Goal: Transaction & Acquisition: Purchase product/service

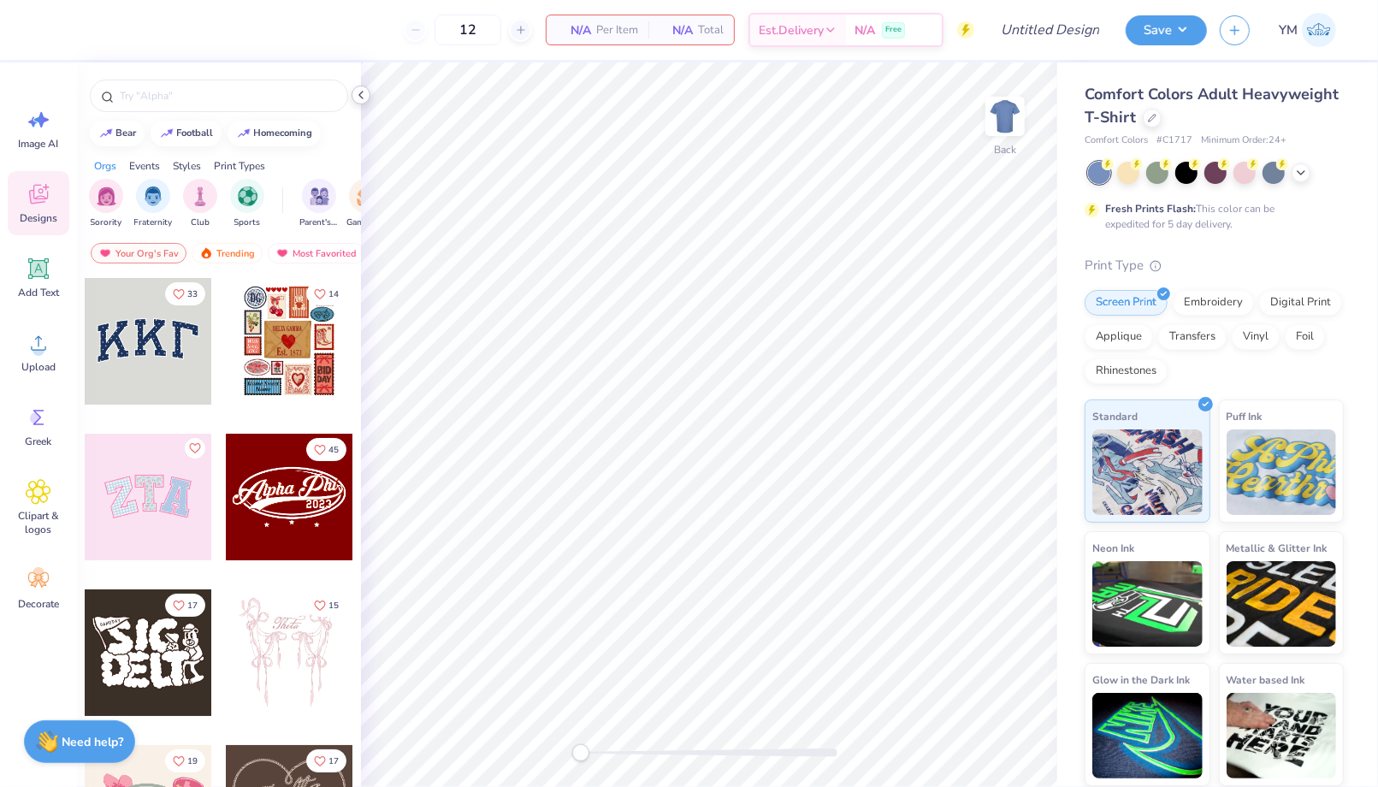
click at [362, 89] on icon at bounding box center [361, 95] width 14 height 14
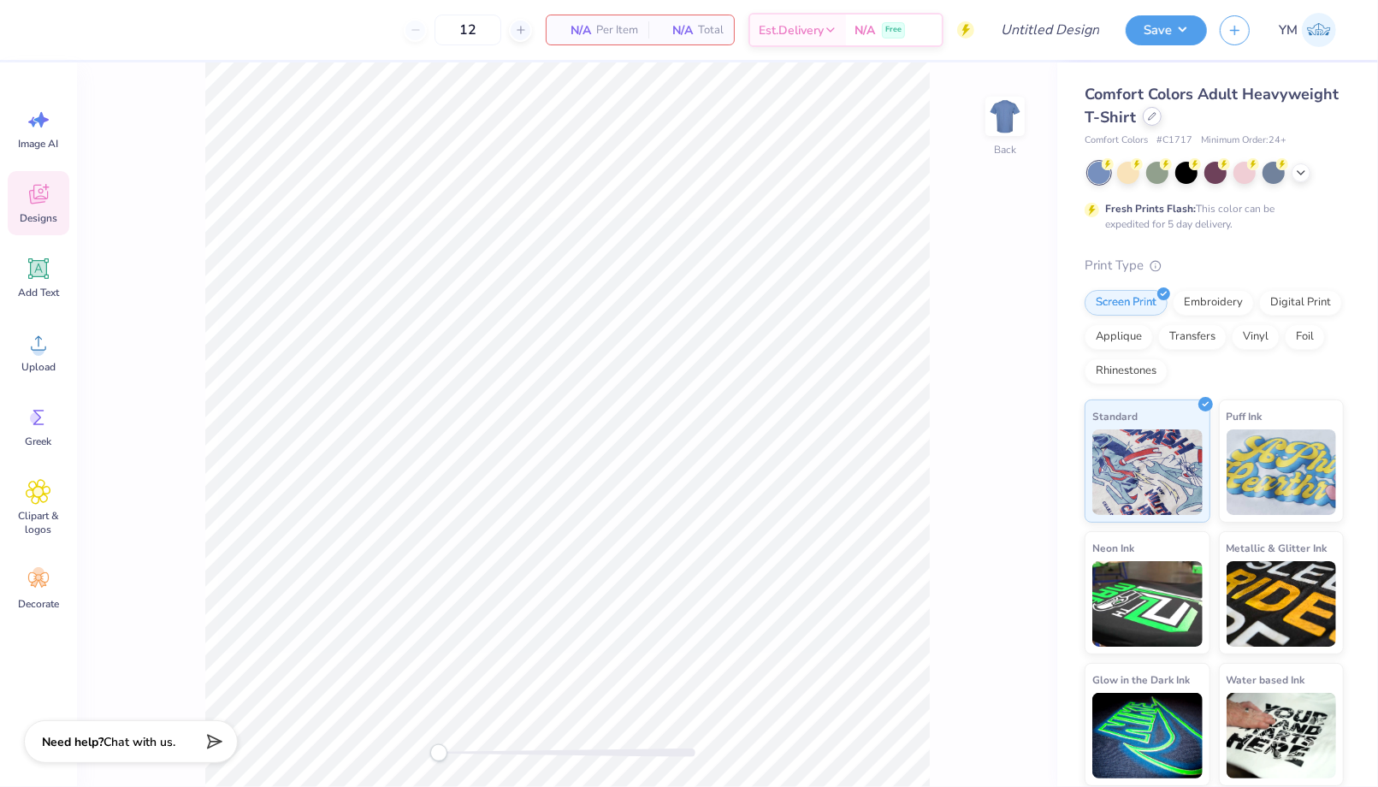
click at [1151, 122] on div at bounding box center [1151, 116] width 19 height 19
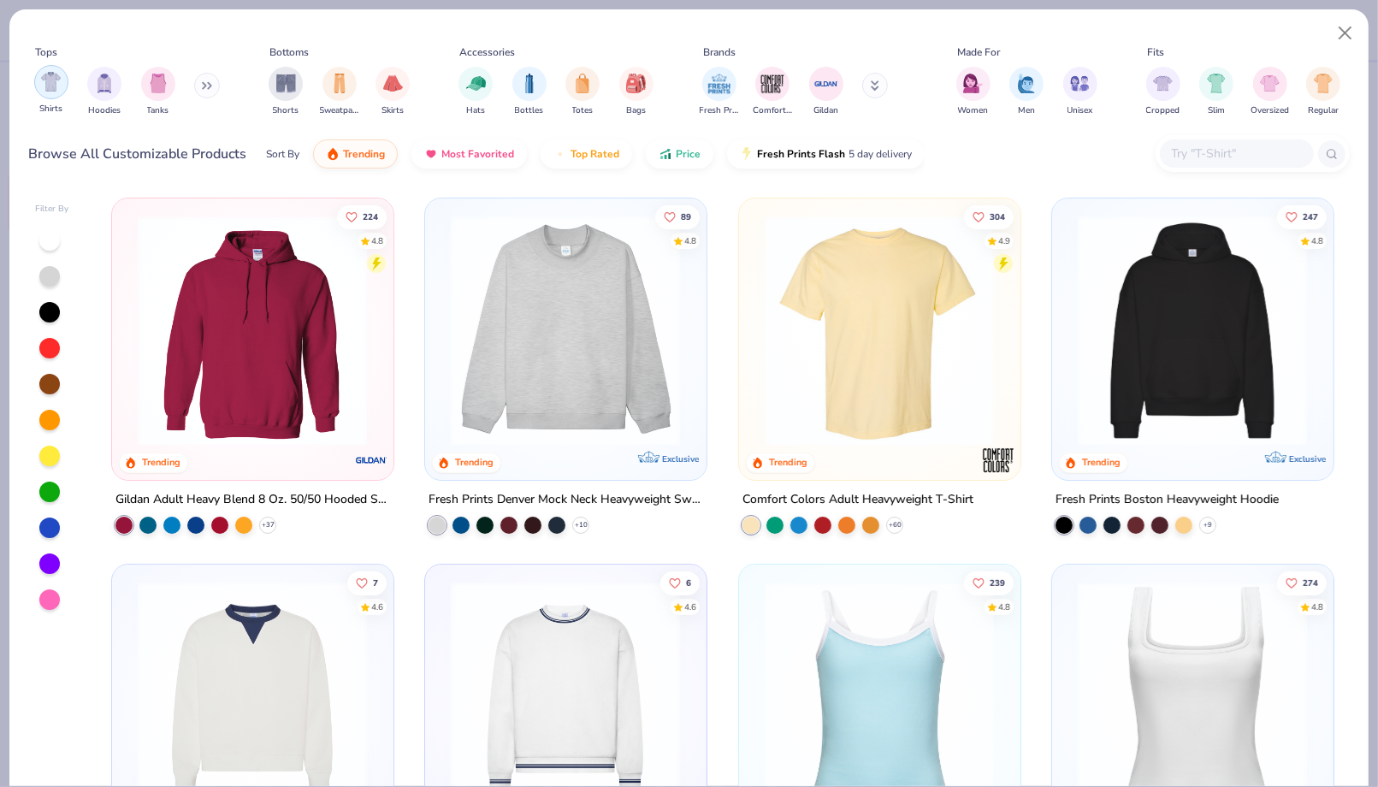
click at [48, 82] on img "filter for Shirts" at bounding box center [51, 82] width 20 height 20
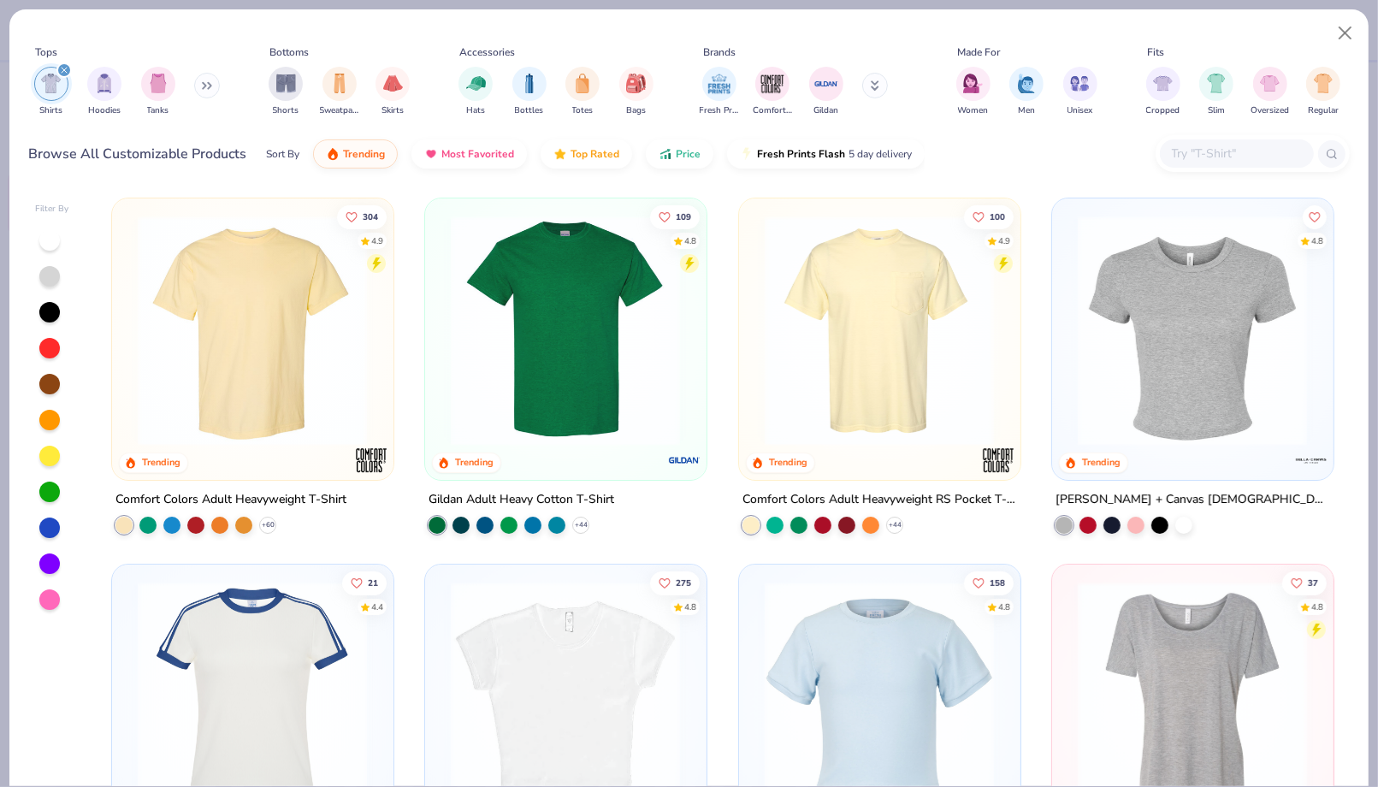
click at [68, 68] on div "filter for Shirts" at bounding box center [63, 69] width 15 height 15
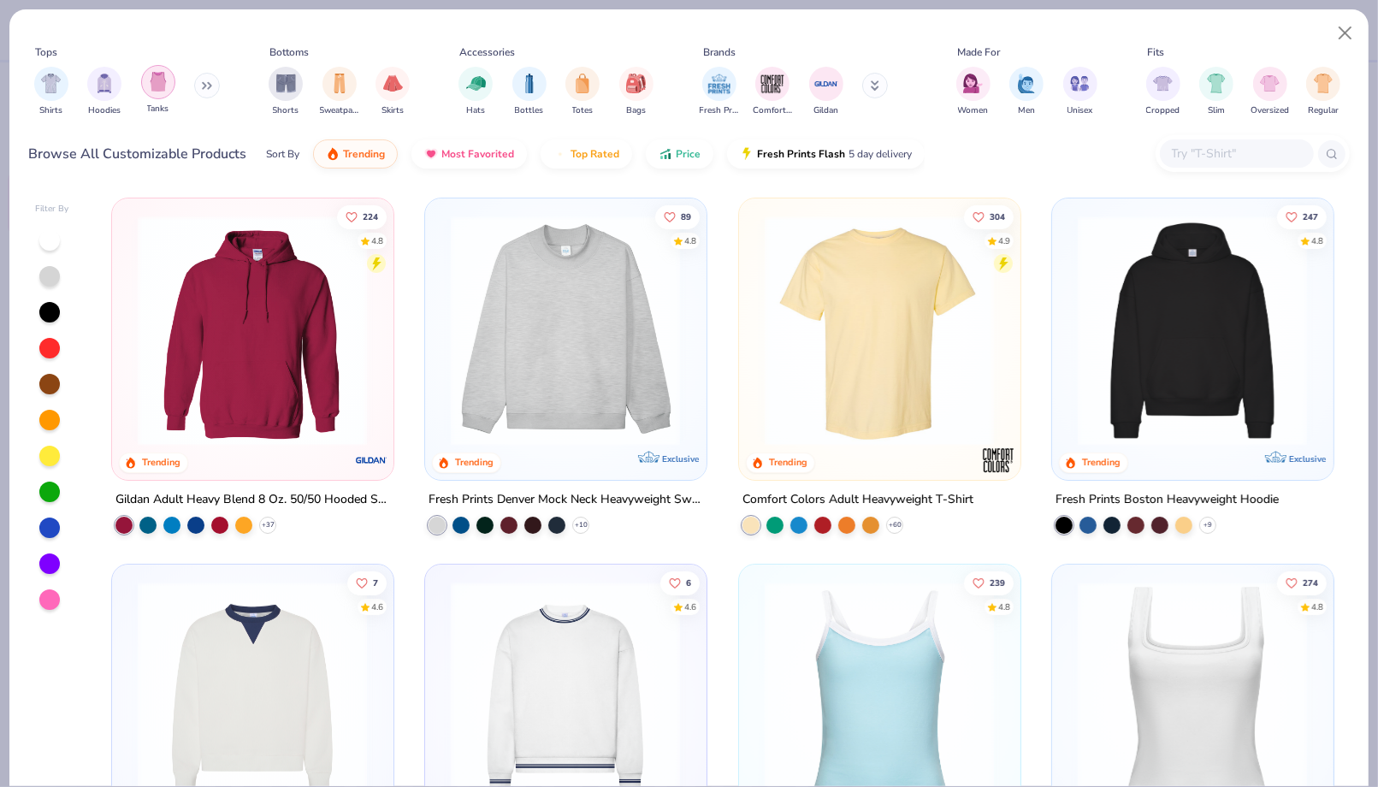
click at [155, 91] on img "filter for Tanks" at bounding box center [158, 82] width 19 height 20
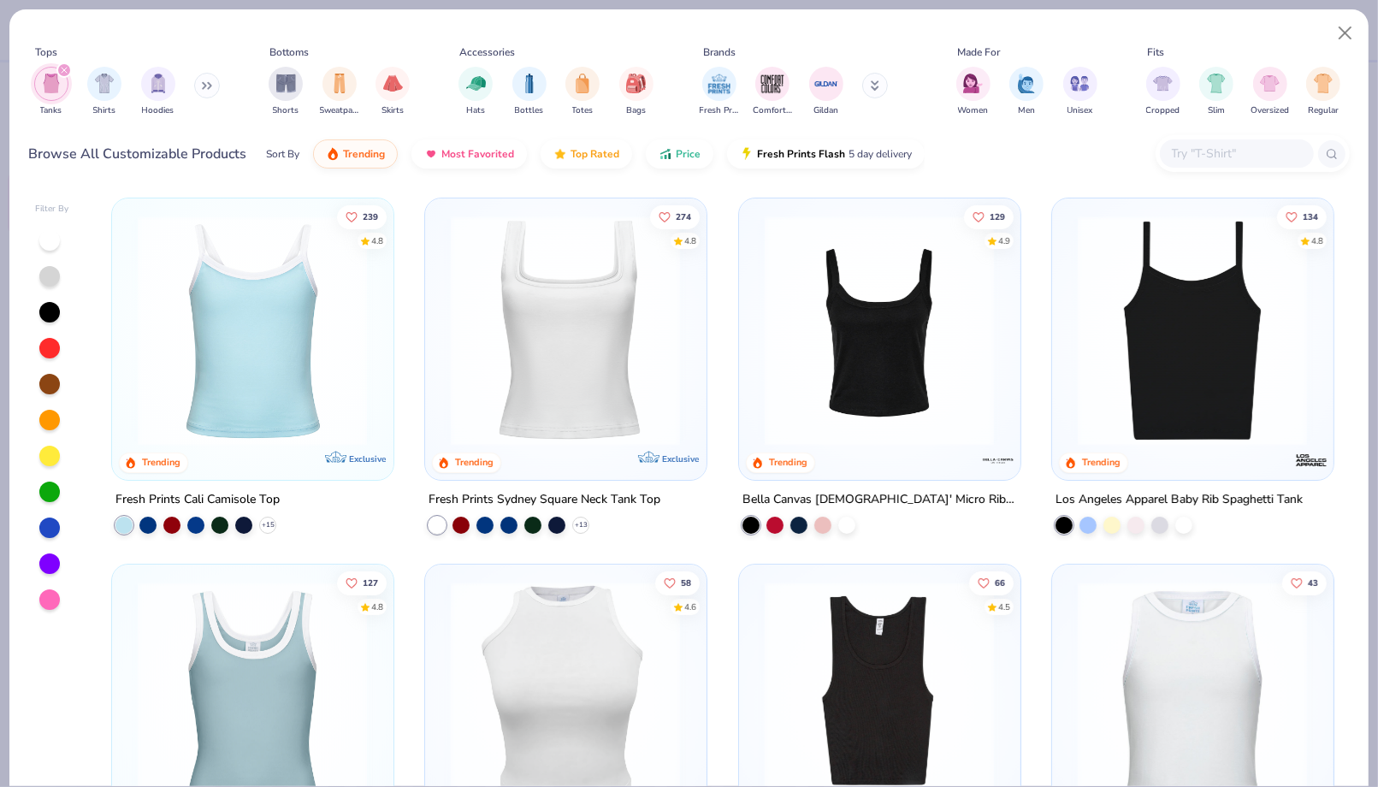
click at [304, 354] on img at bounding box center [252, 330] width 246 height 230
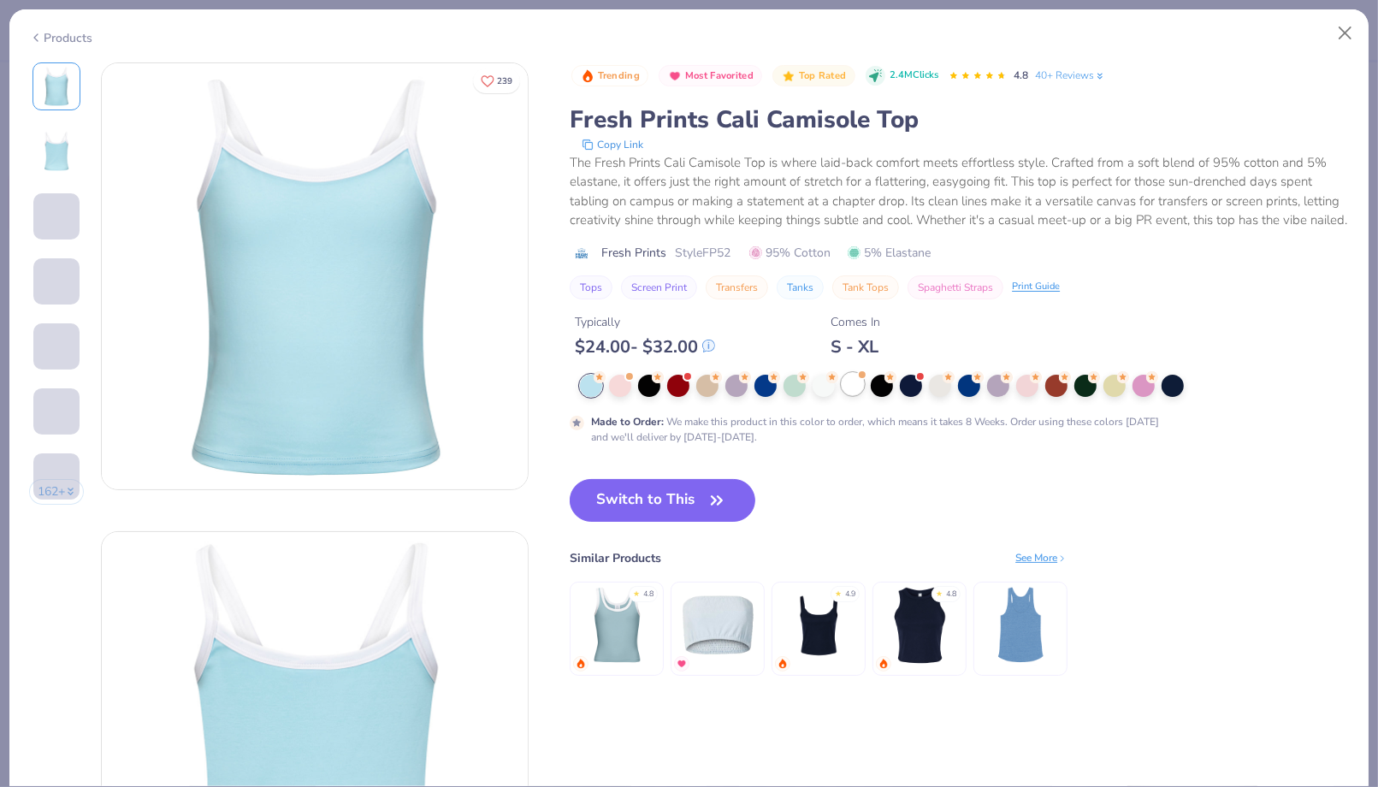
click at [823, 386] on div at bounding box center [823, 386] width 22 height 22
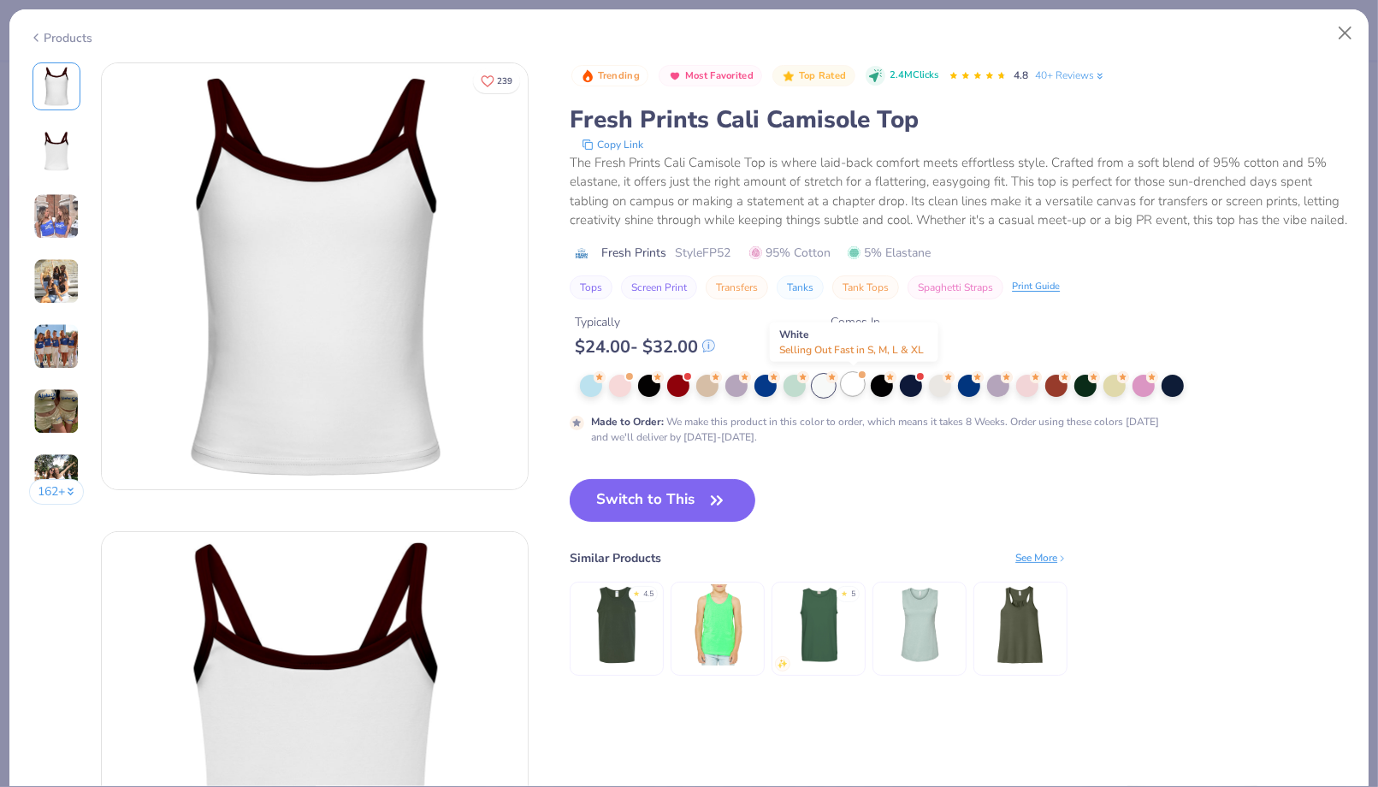
click at [860, 390] on div at bounding box center [852, 384] width 22 height 22
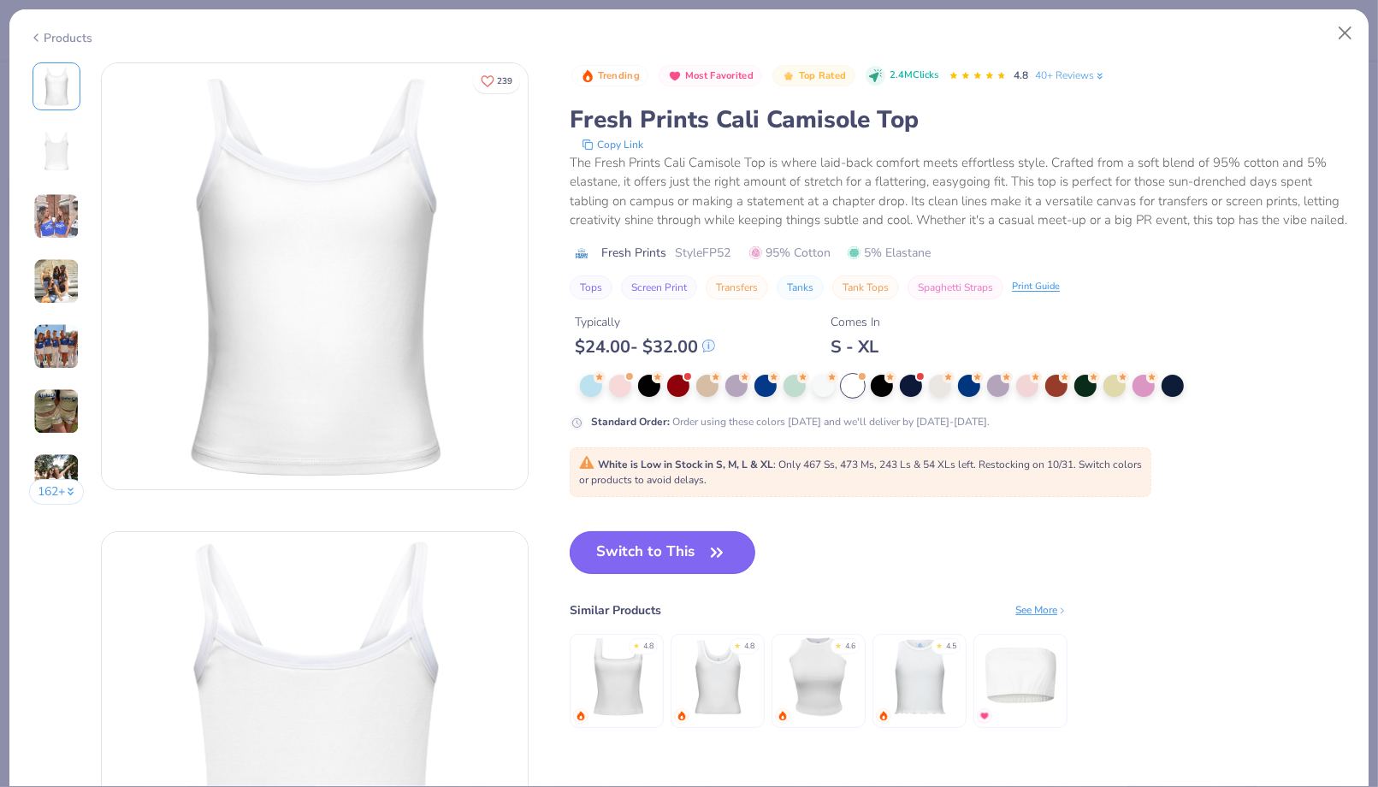
click at [704, 554] on button "Switch to This" at bounding box center [663, 552] width 186 height 43
type input "50"
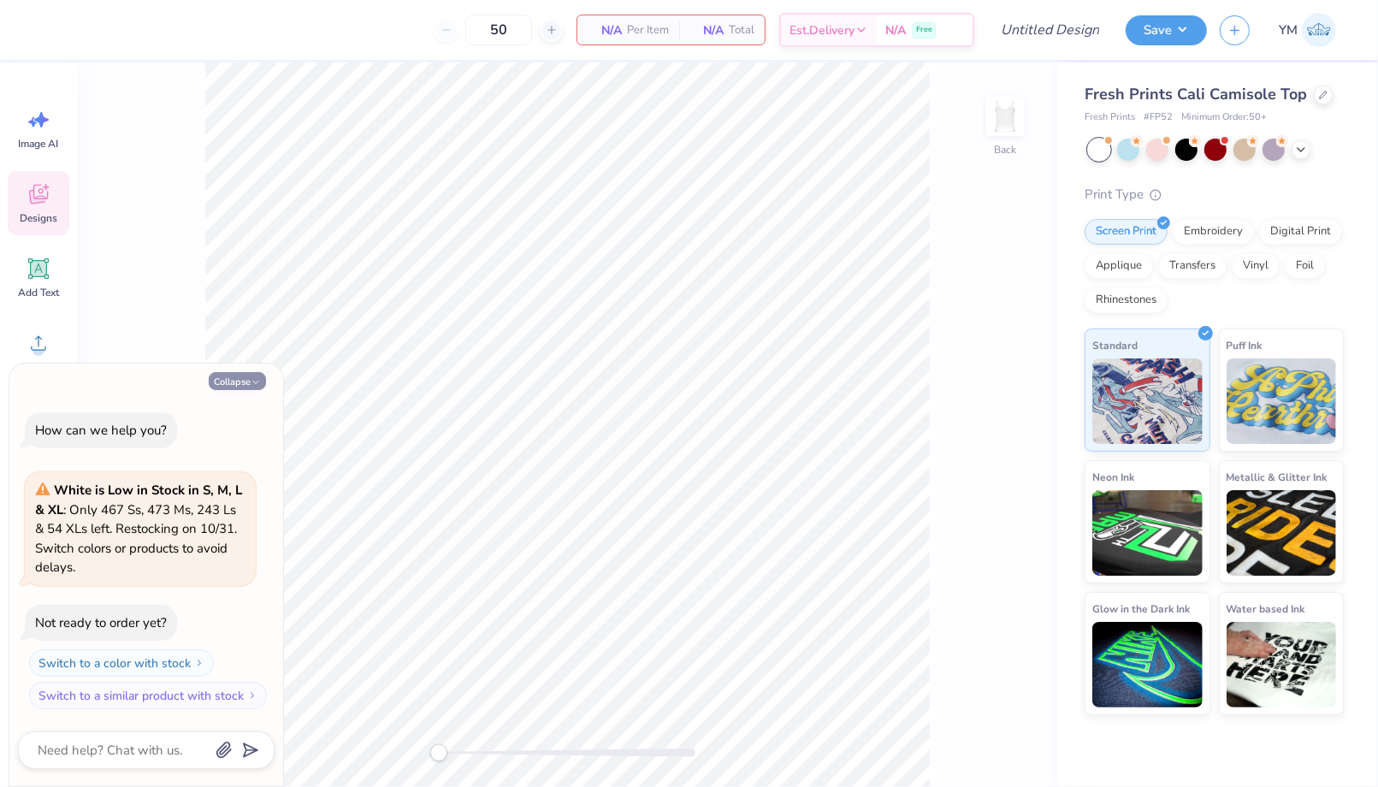
click at [249, 381] on button "Collapse" at bounding box center [237, 381] width 57 height 18
type textarea "x"
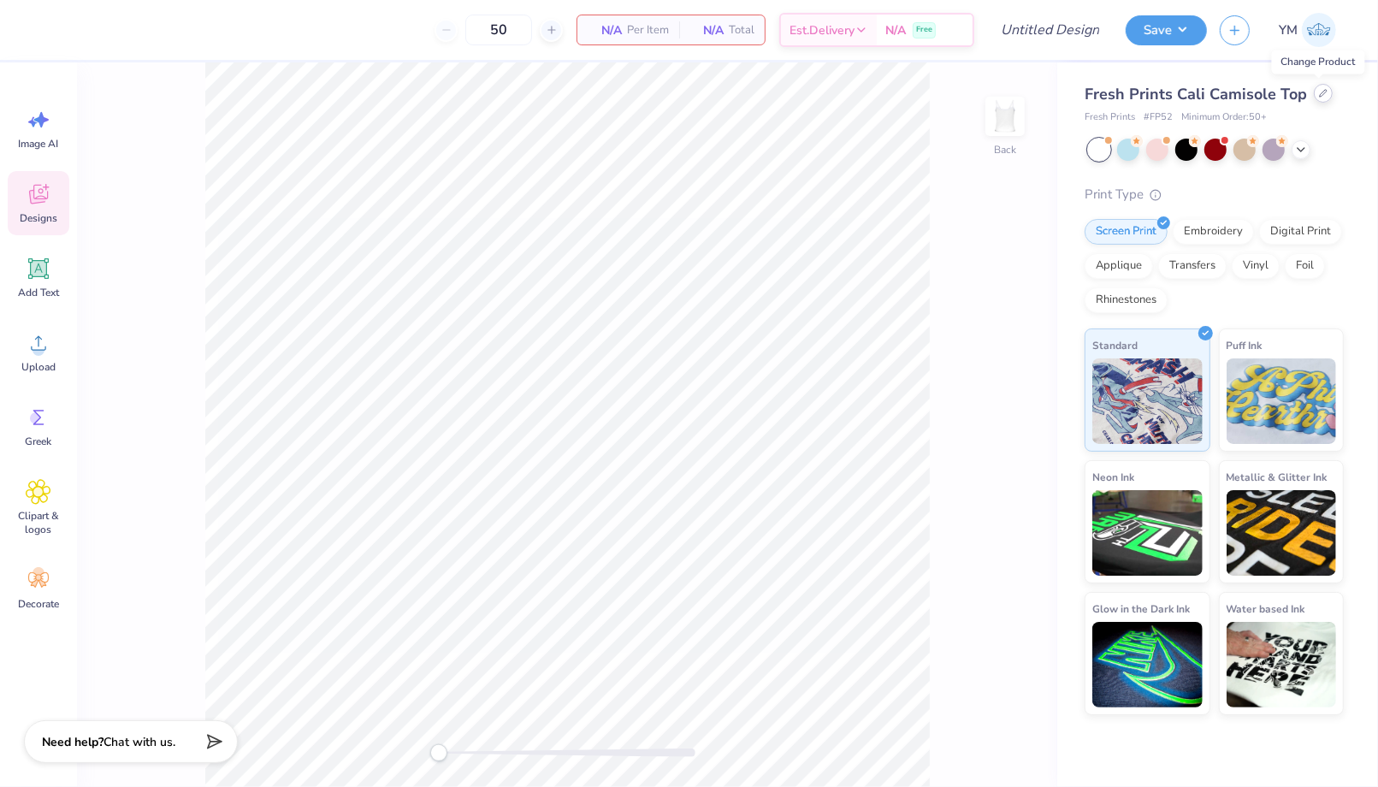
click at [1320, 92] on icon at bounding box center [1322, 93] width 7 height 7
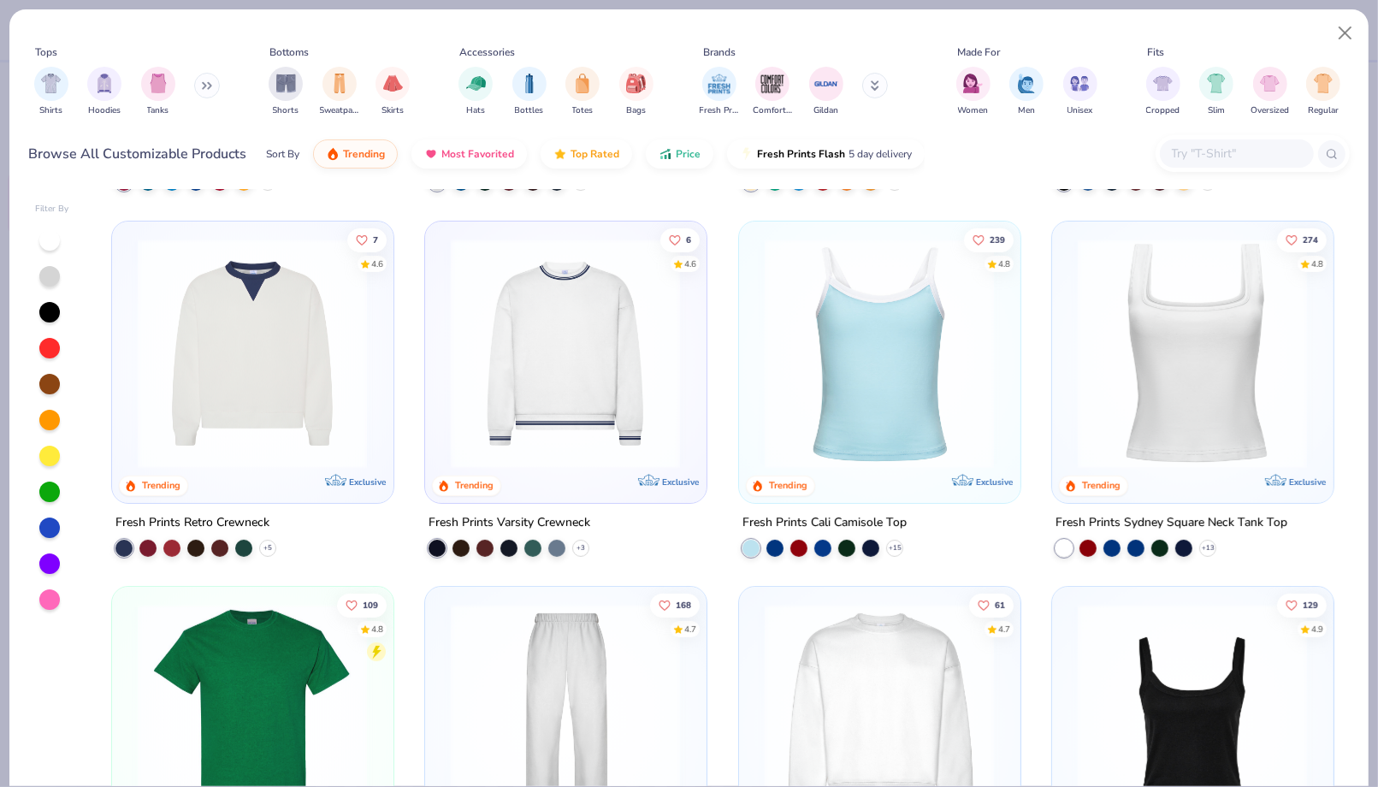
scroll to position [378, 0]
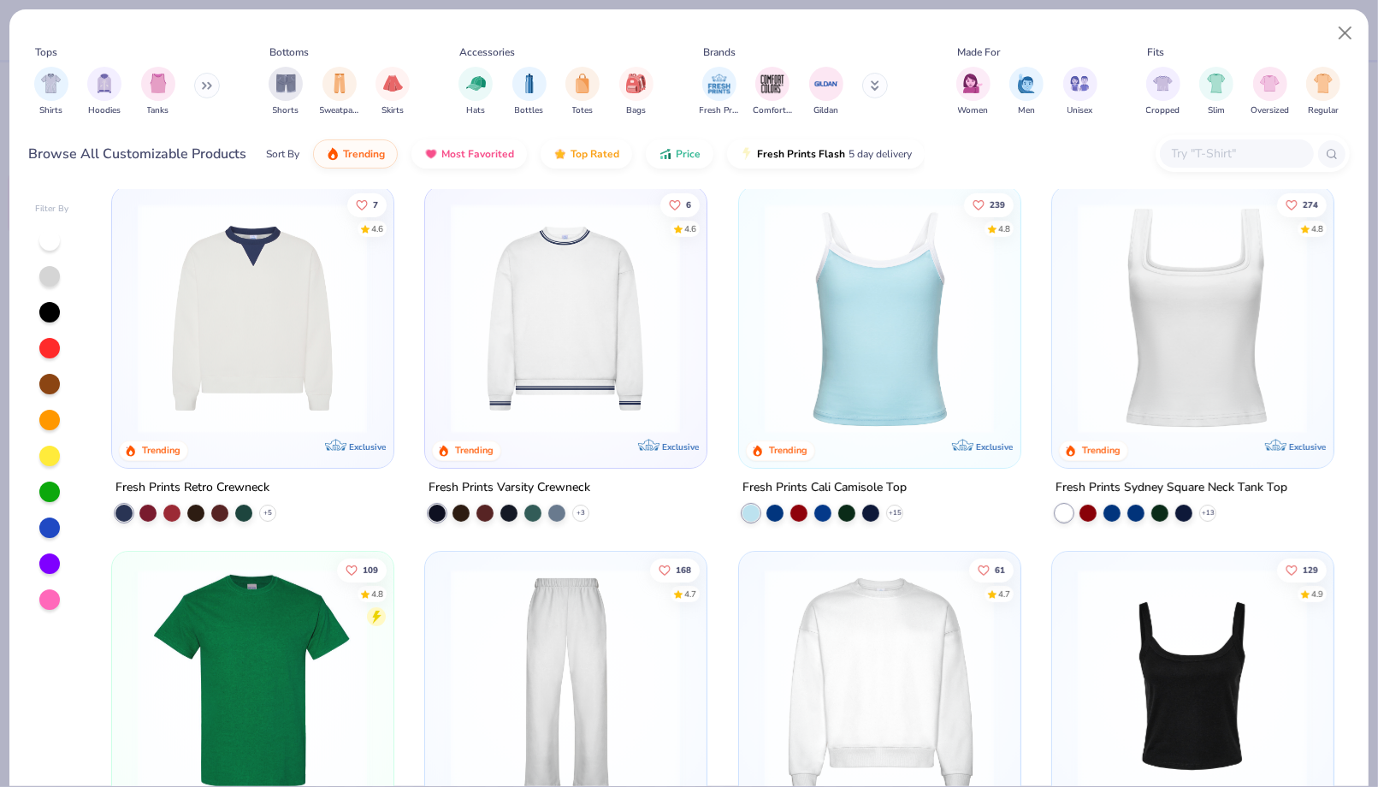
click at [1189, 360] on img at bounding box center [1192, 318] width 246 height 230
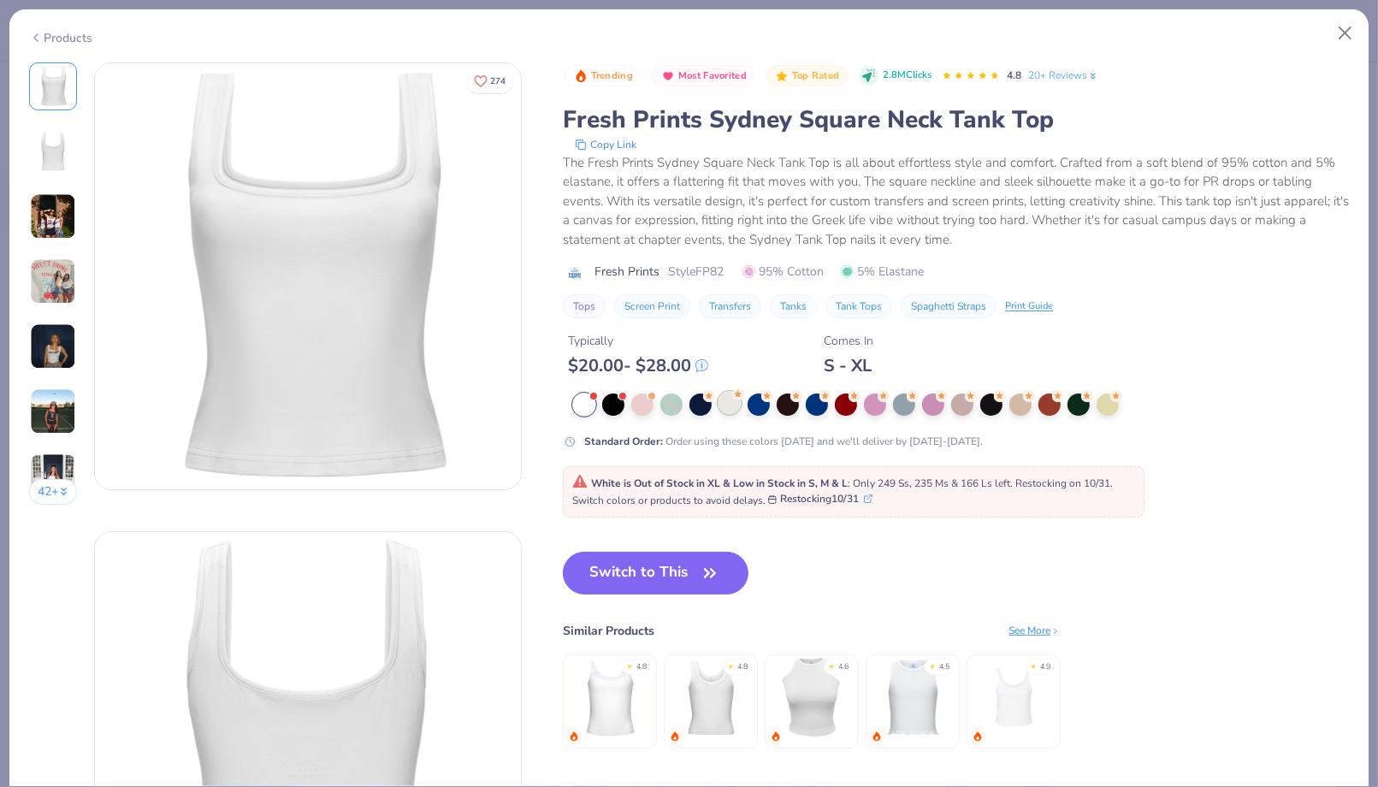
click at [727, 408] on div at bounding box center [729, 403] width 22 height 22
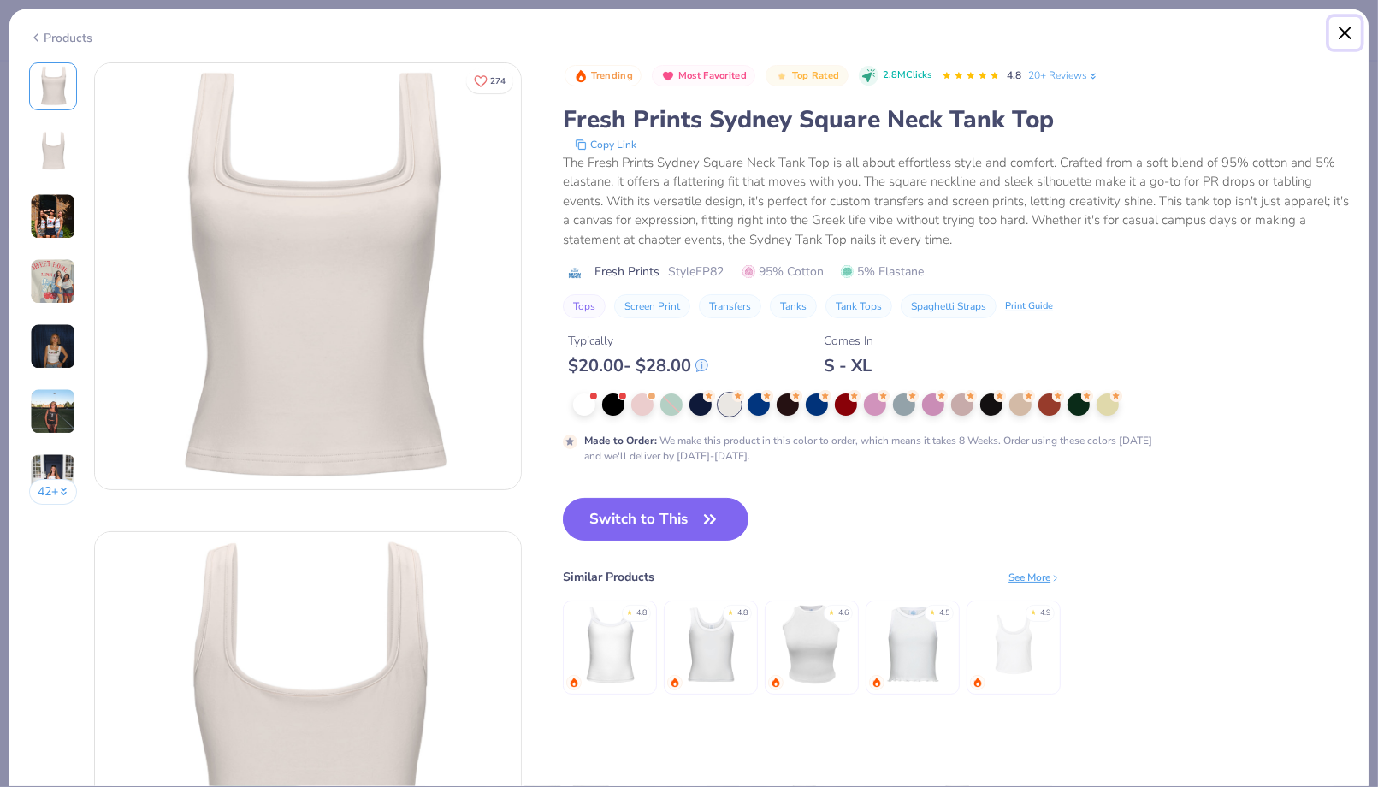
click at [1342, 38] on button "Close" at bounding box center [1345, 33] width 32 height 32
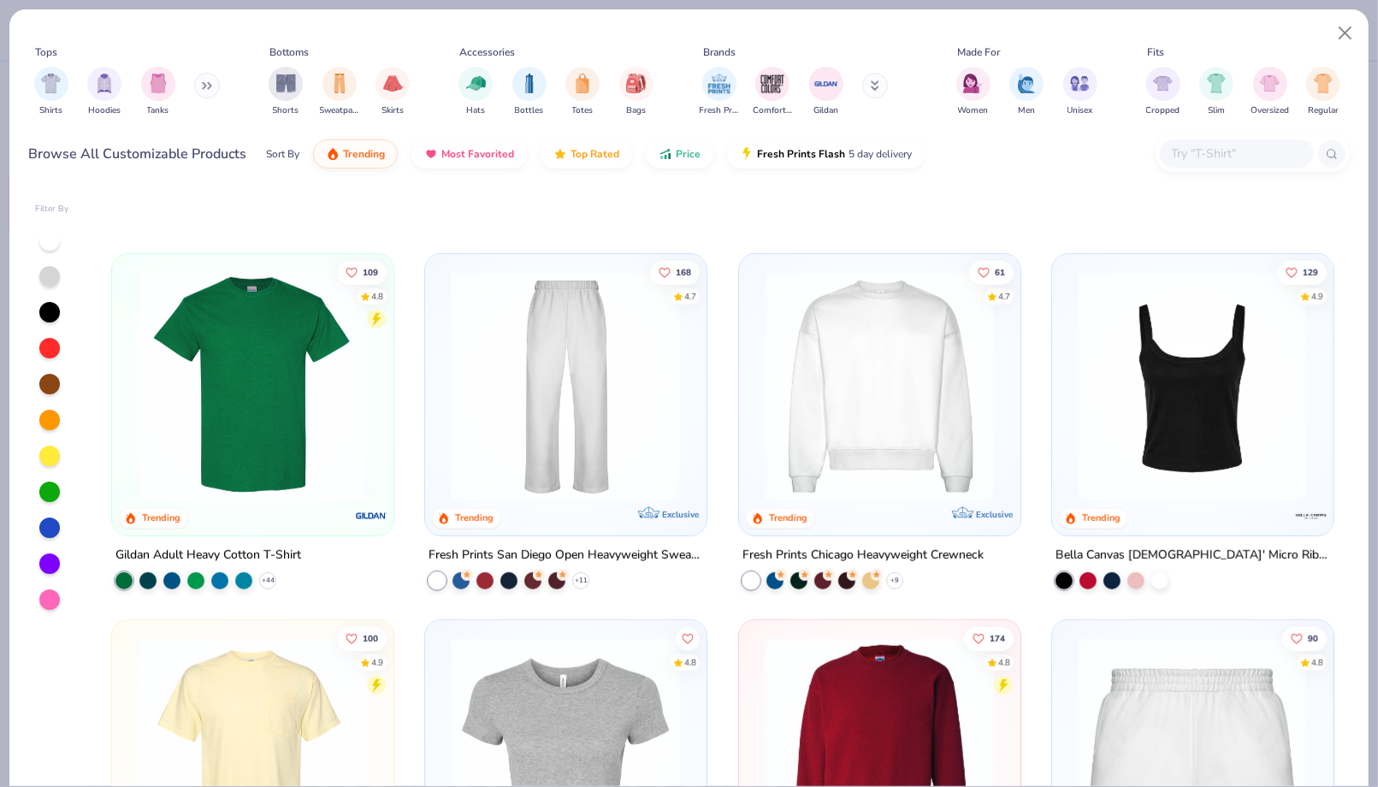
scroll to position [1251, 0]
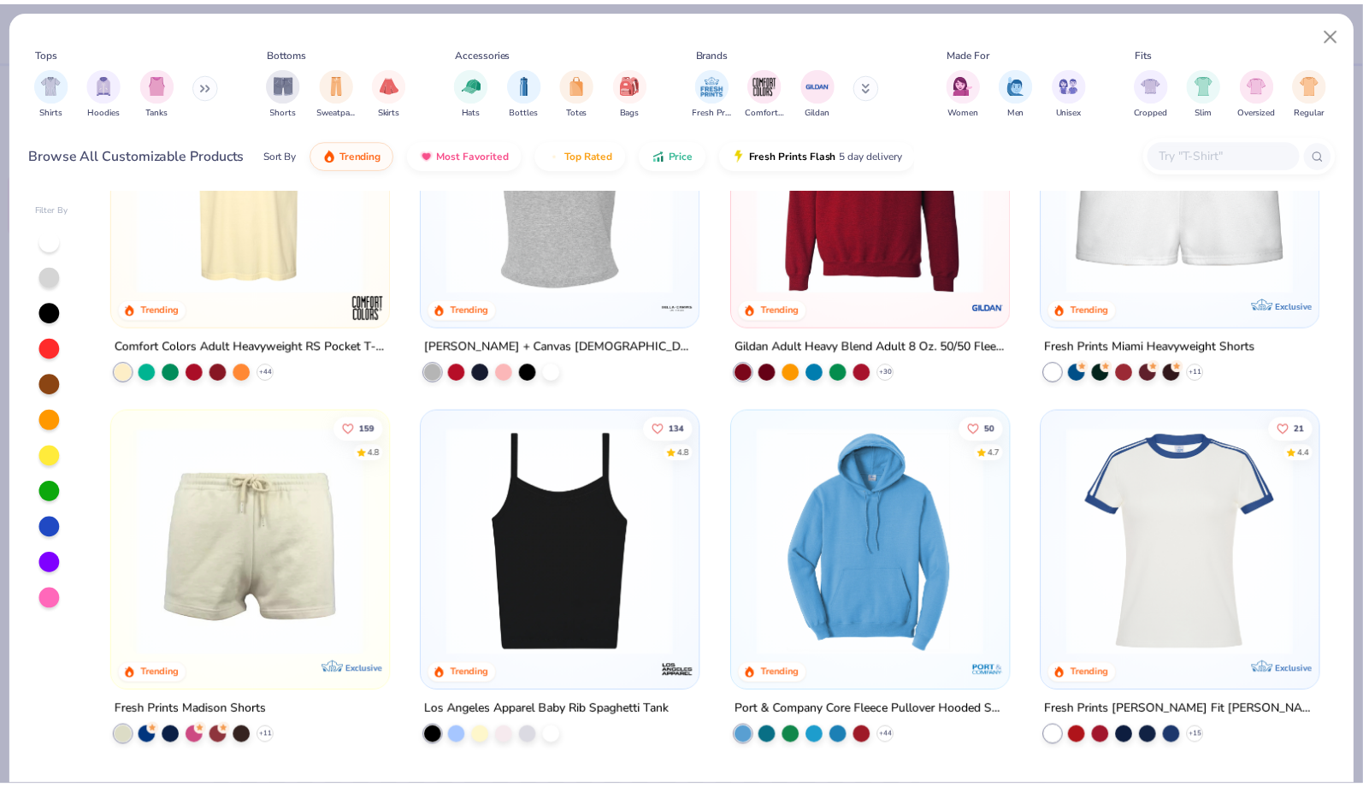
scroll to position [707, 0]
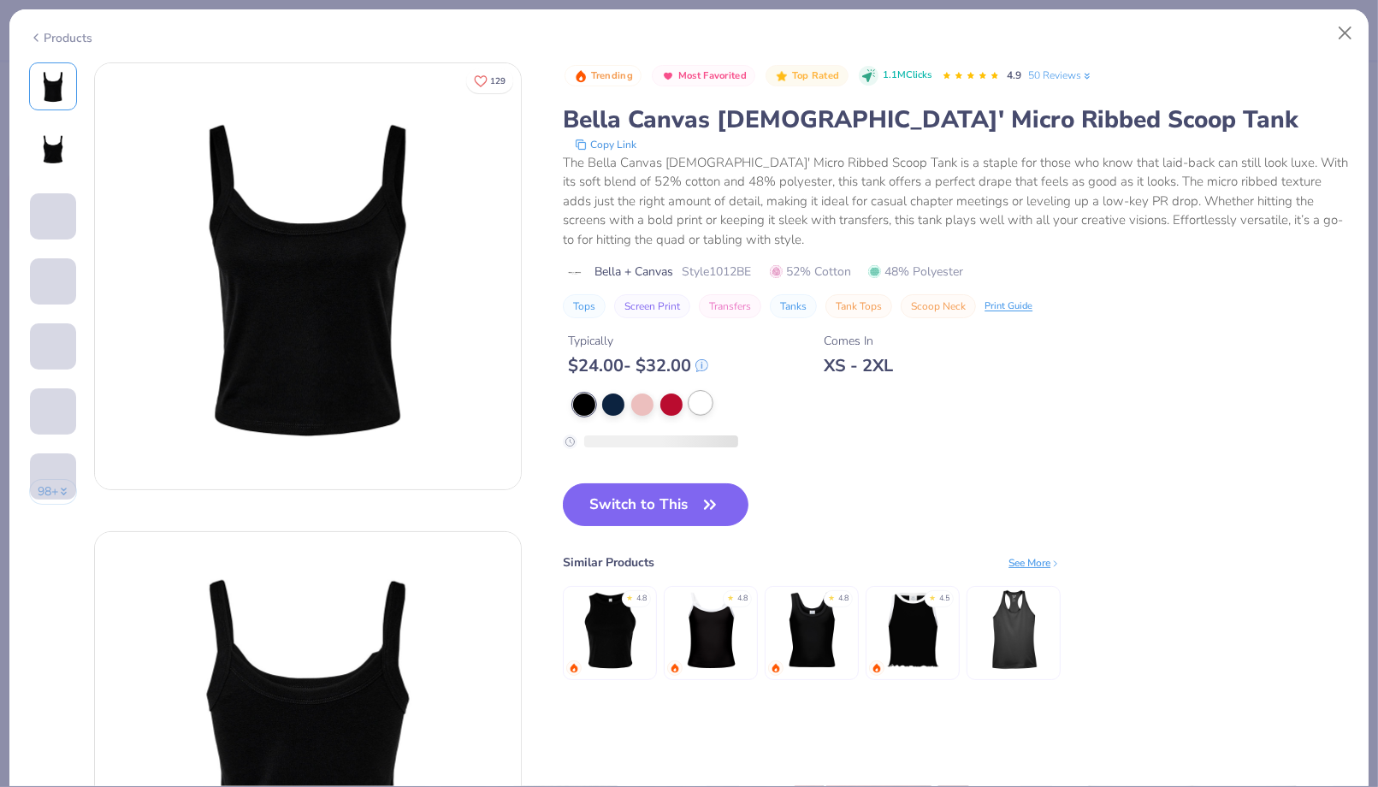
click at [696, 397] on div at bounding box center [700, 403] width 22 height 22
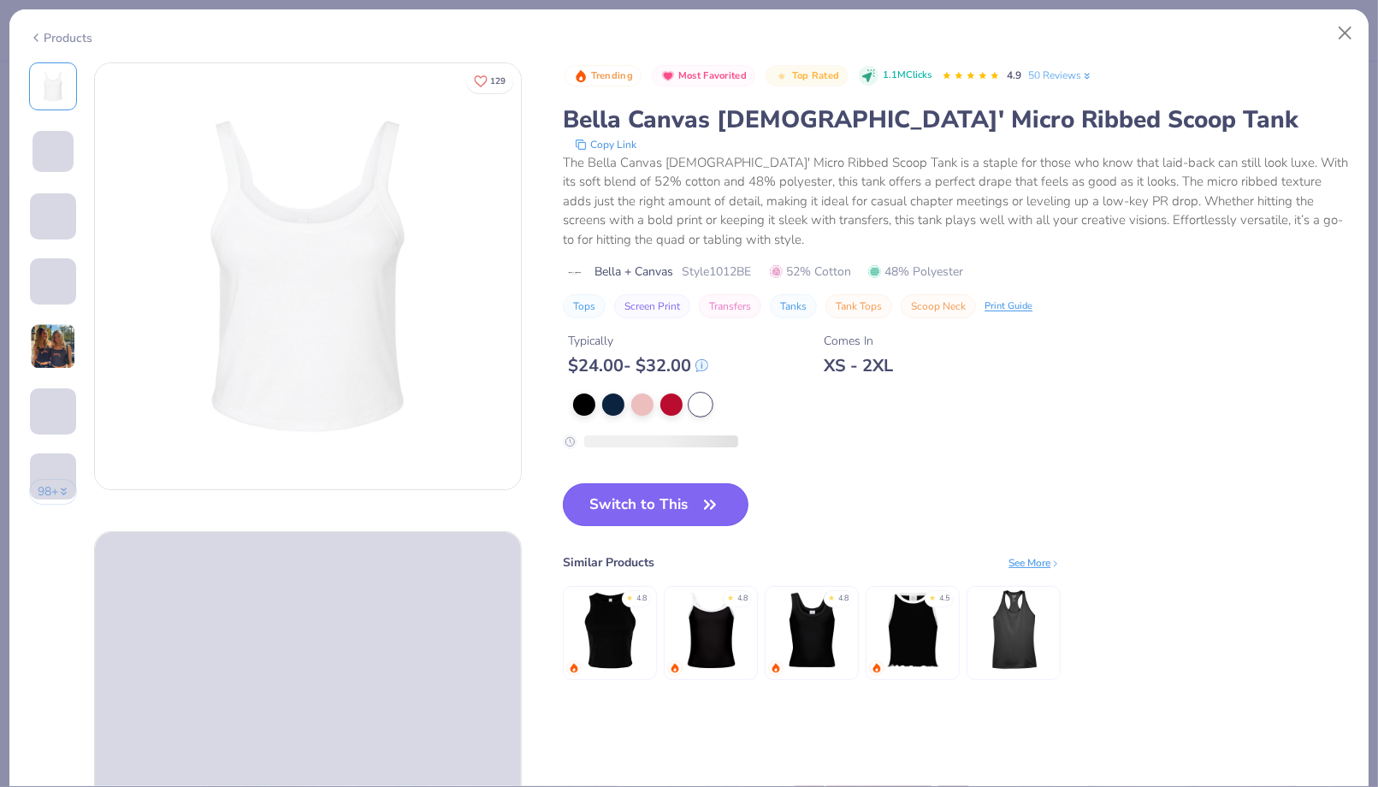
click at [680, 511] on button "Switch to This" at bounding box center [656, 504] width 186 height 43
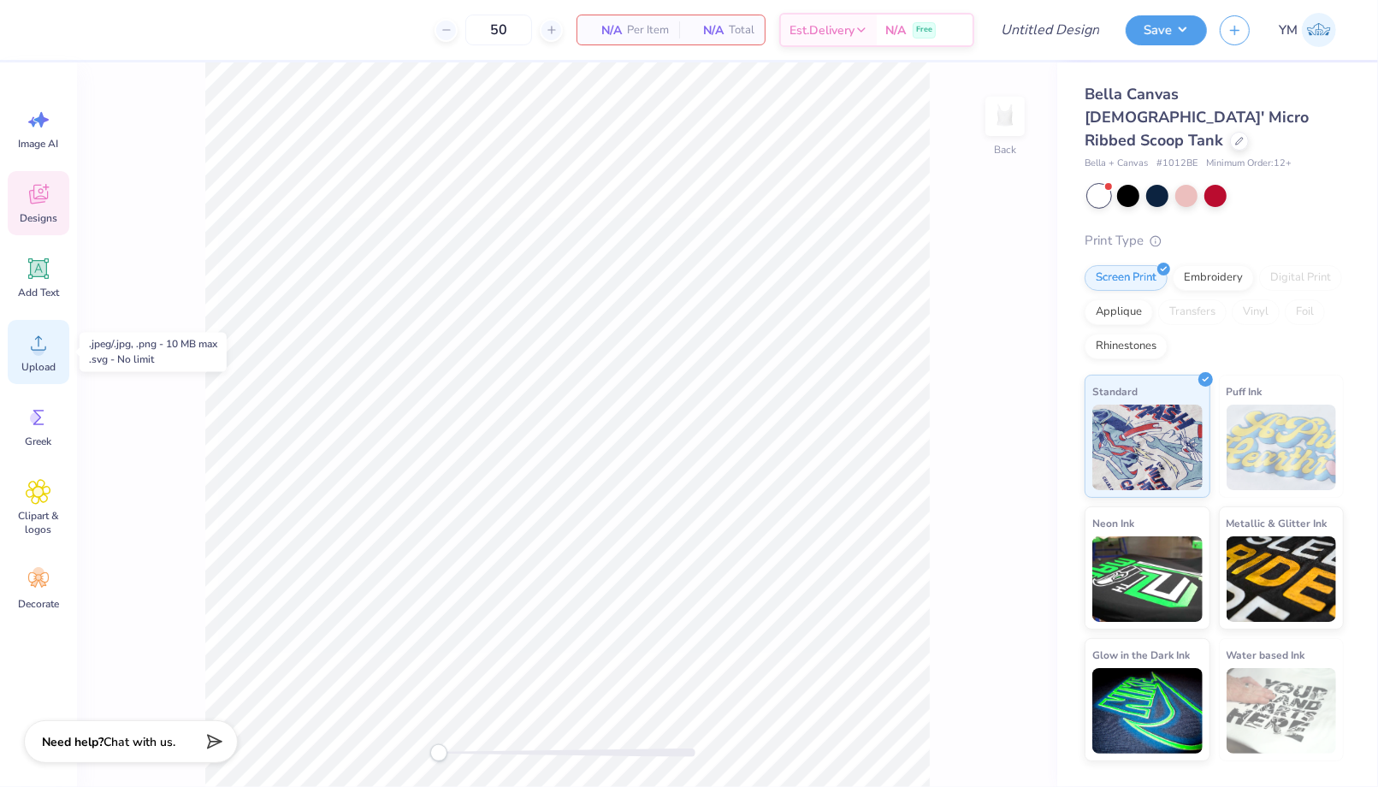
click at [43, 351] on circle at bounding box center [38, 350] width 12 height 12
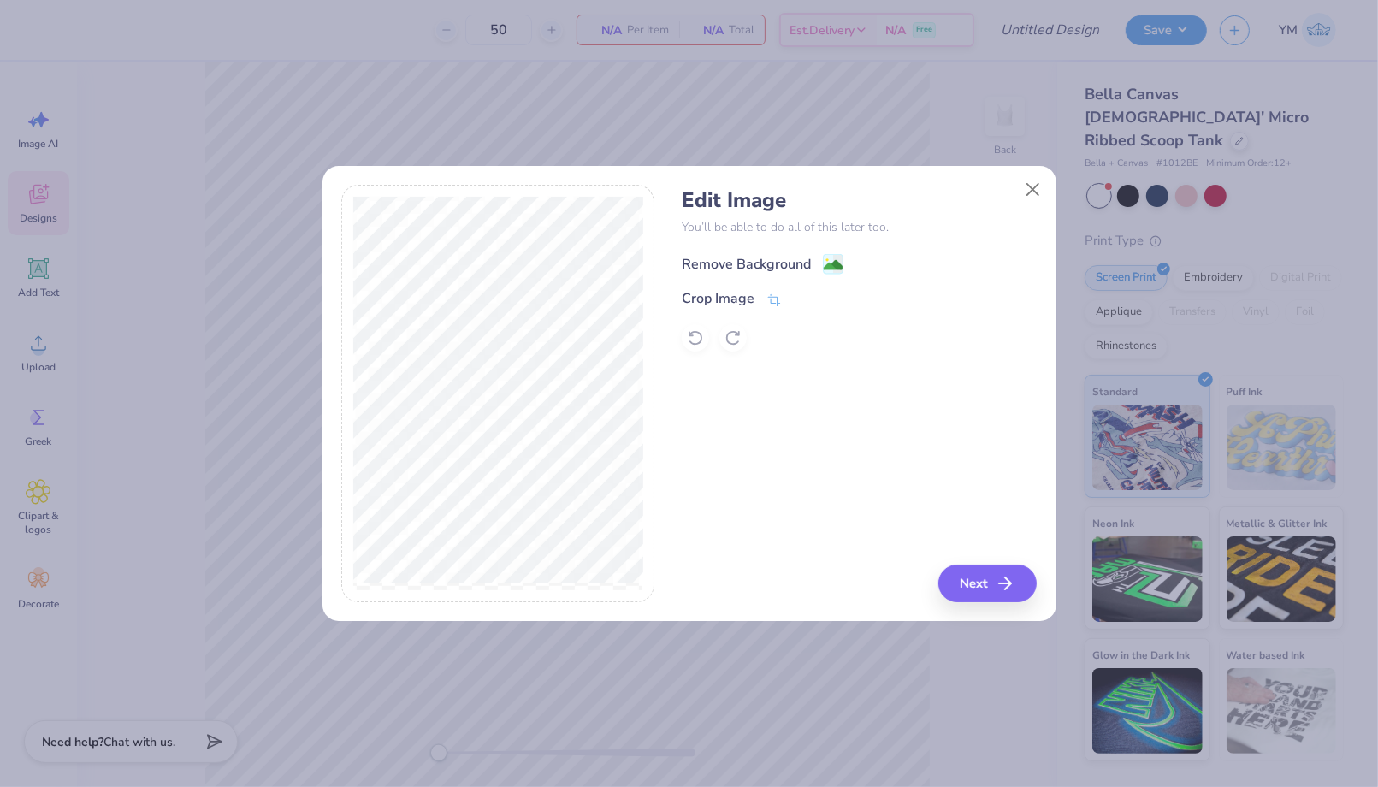
click at [765, 261] on div "Remove Background" at bounding box center [746, 264] width 129 height 21
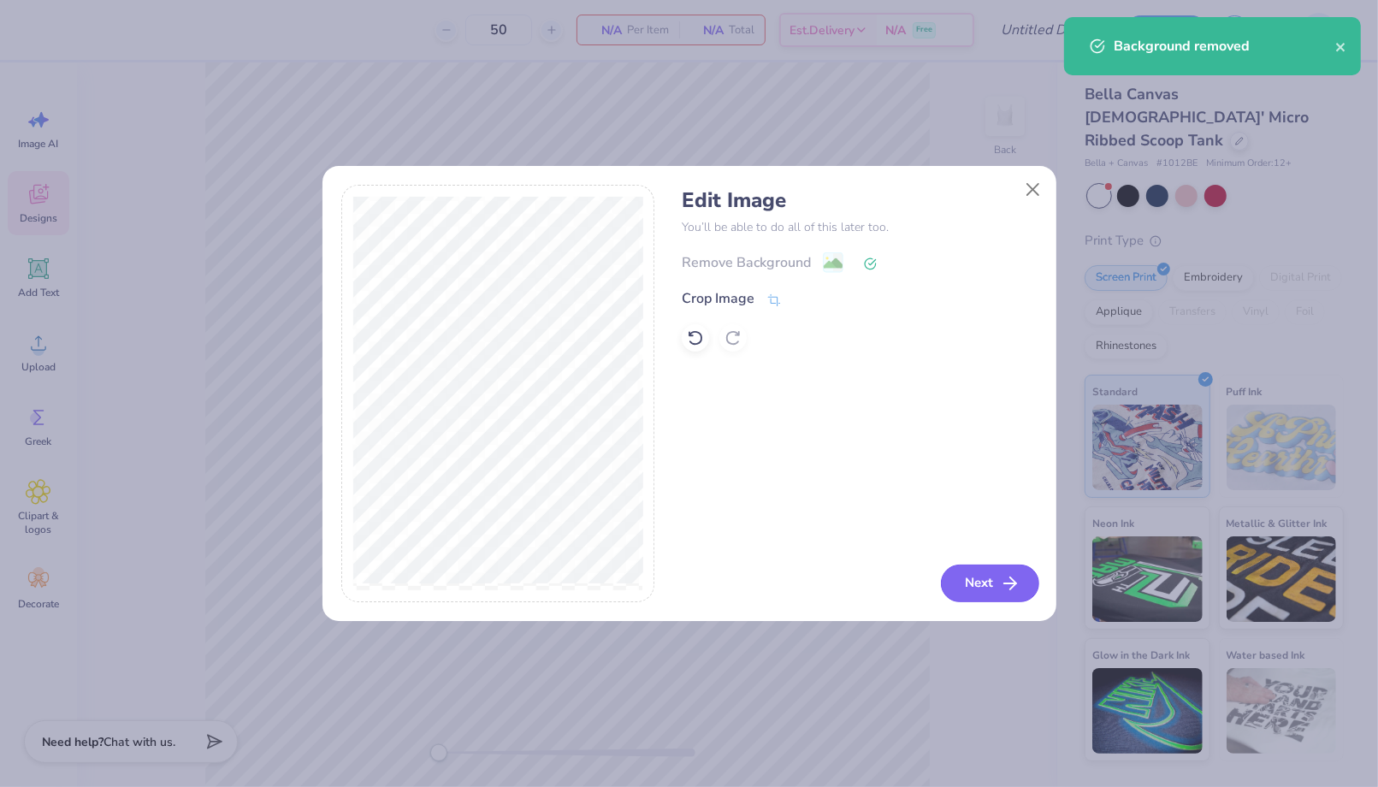
click at [997, 581] on button "Next" at bounding box center [990, 583] width 98 height 38
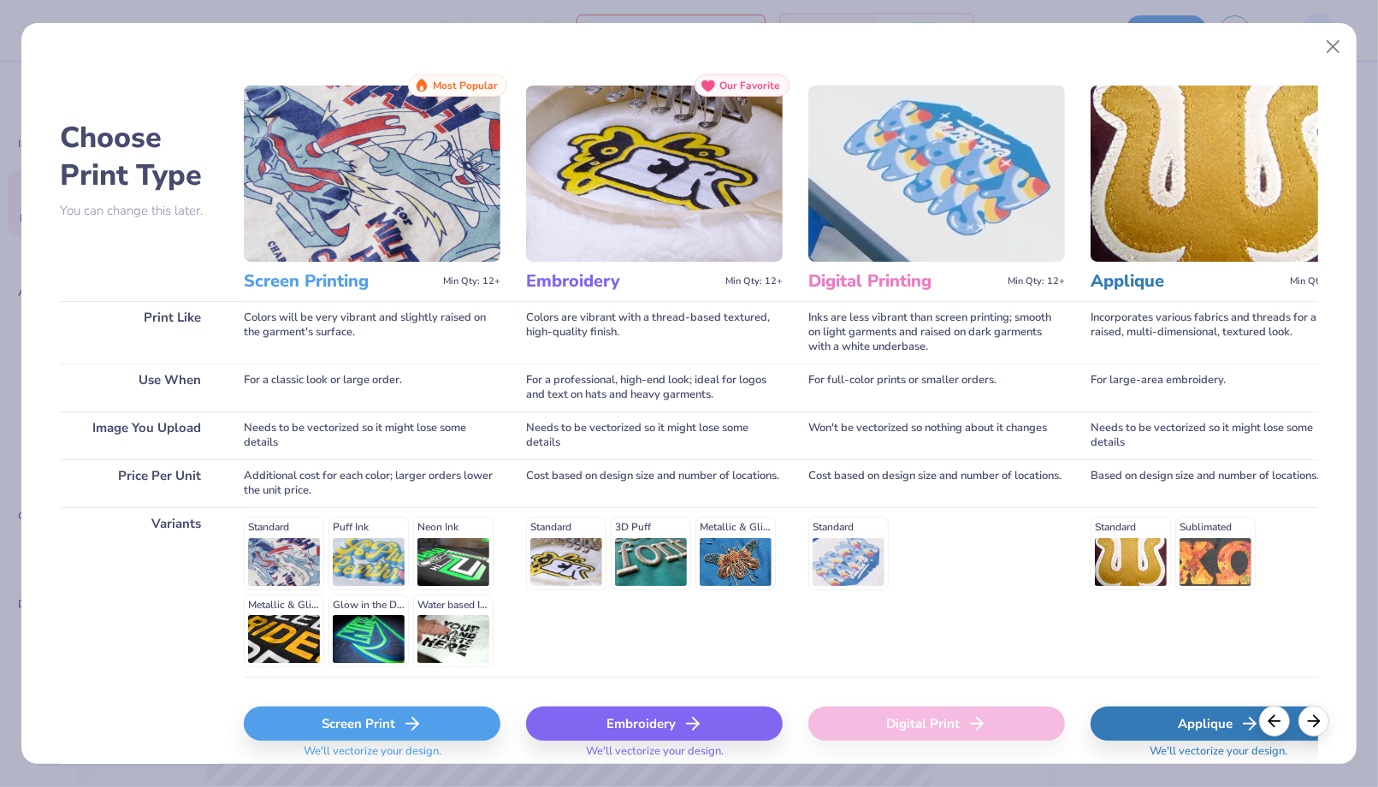
click at [633, 723] on div "Embroidery" at bounding box center [654, 723] width 257 height 34
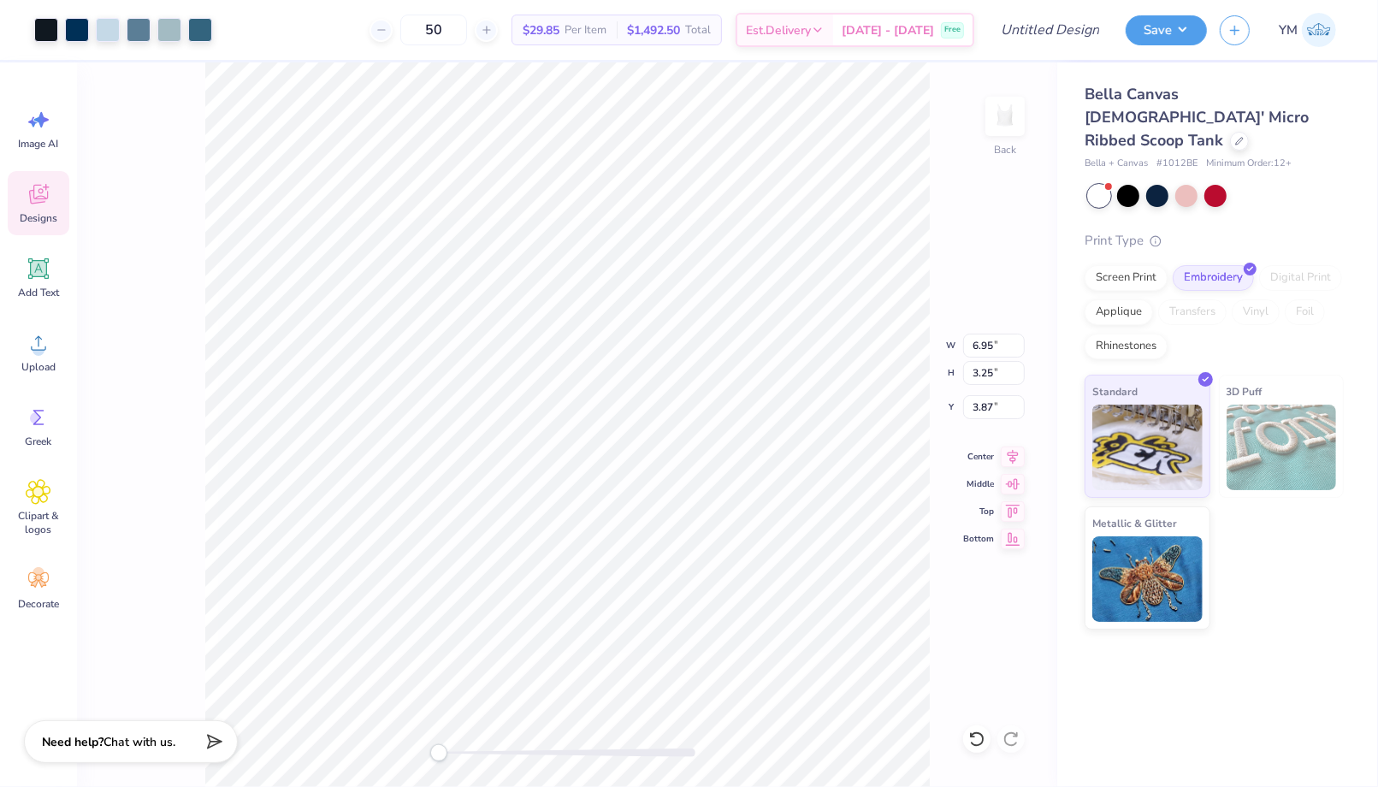
type input "4.21"
type input "1.97"
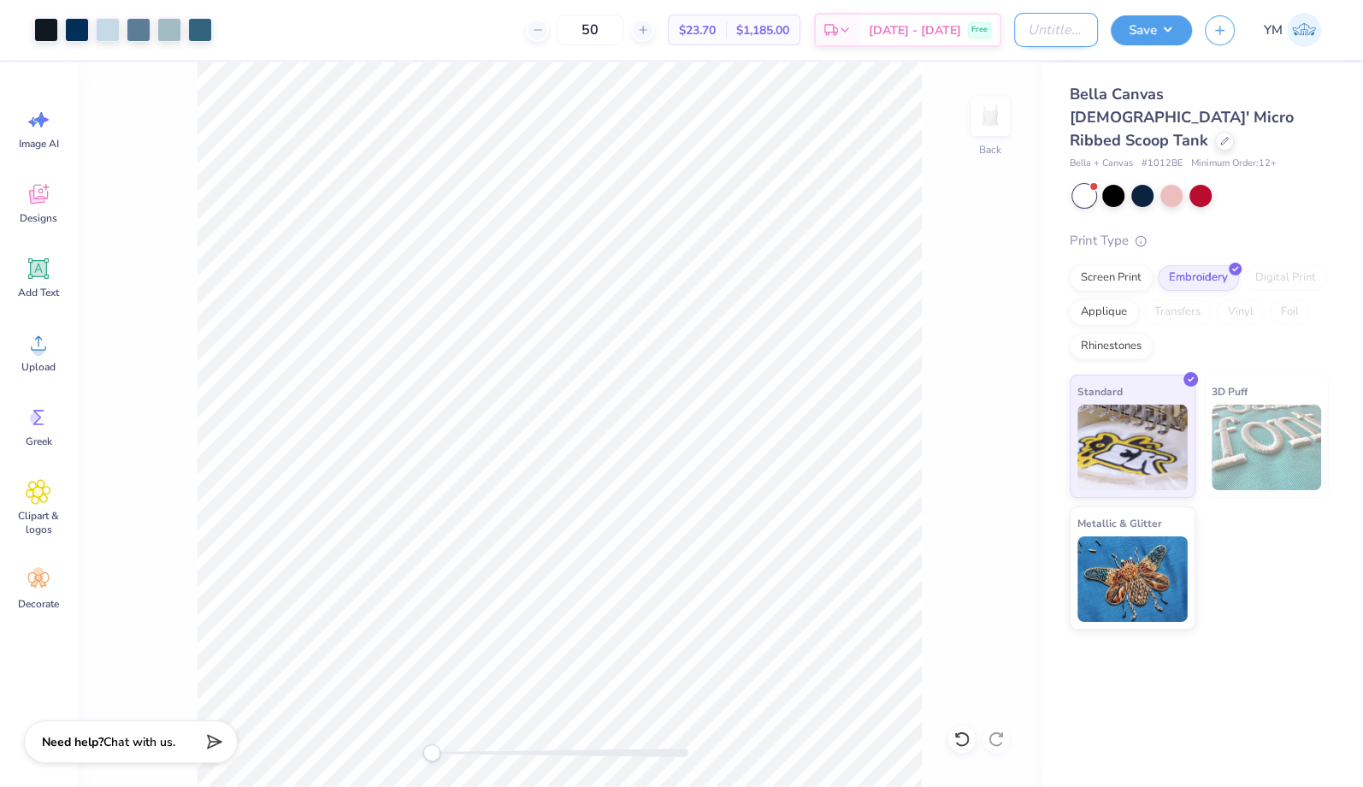
click at [1059, 28] on input "Design Title" at bounding box center [1056, 30] width 84 height 34
type input "ADPI GM Tanks"
click at [1144, 38] on button "Save" at bounding box center [1151, 28] width 81 height 30
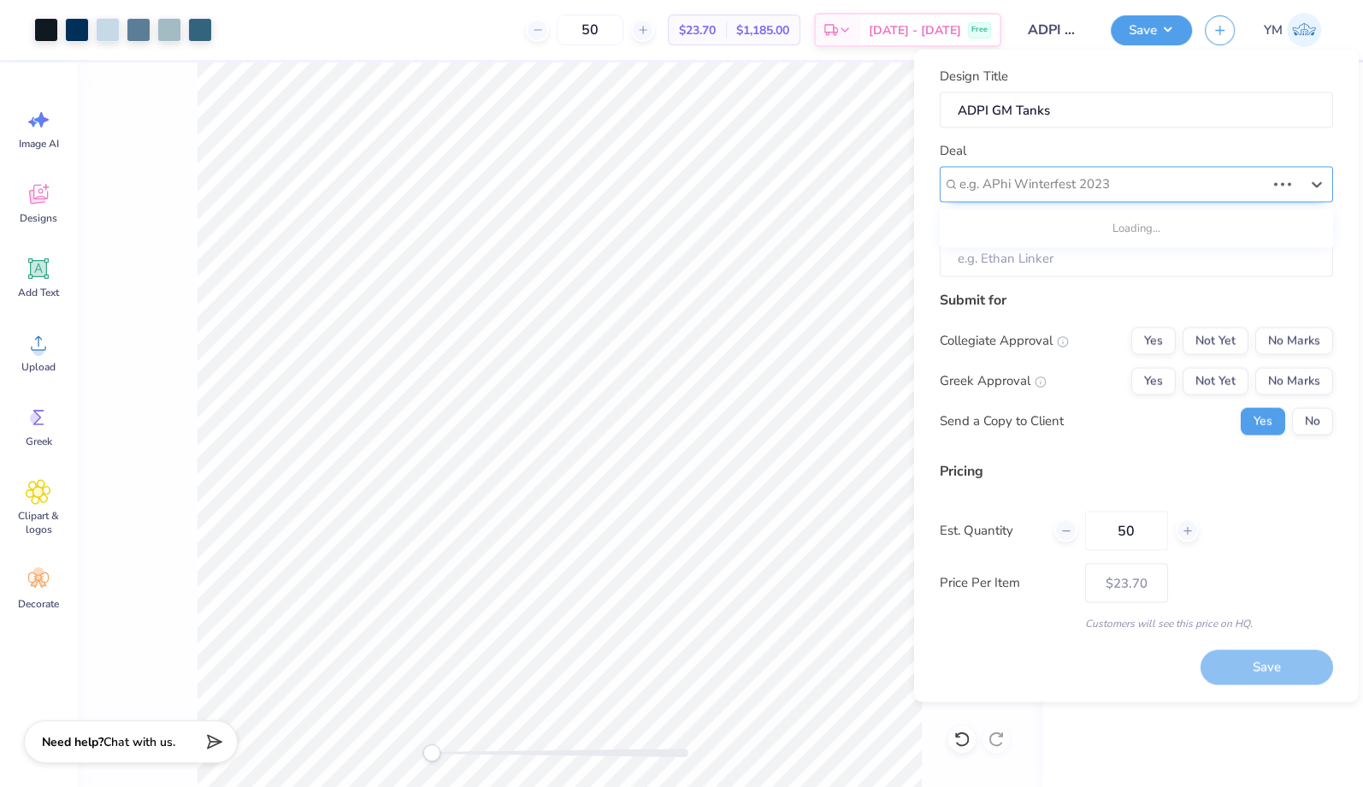
click at [1138, 169] on div "e.g. APhi Winterfest 2023" at bounding box center [1136, 184] width 393 height 36
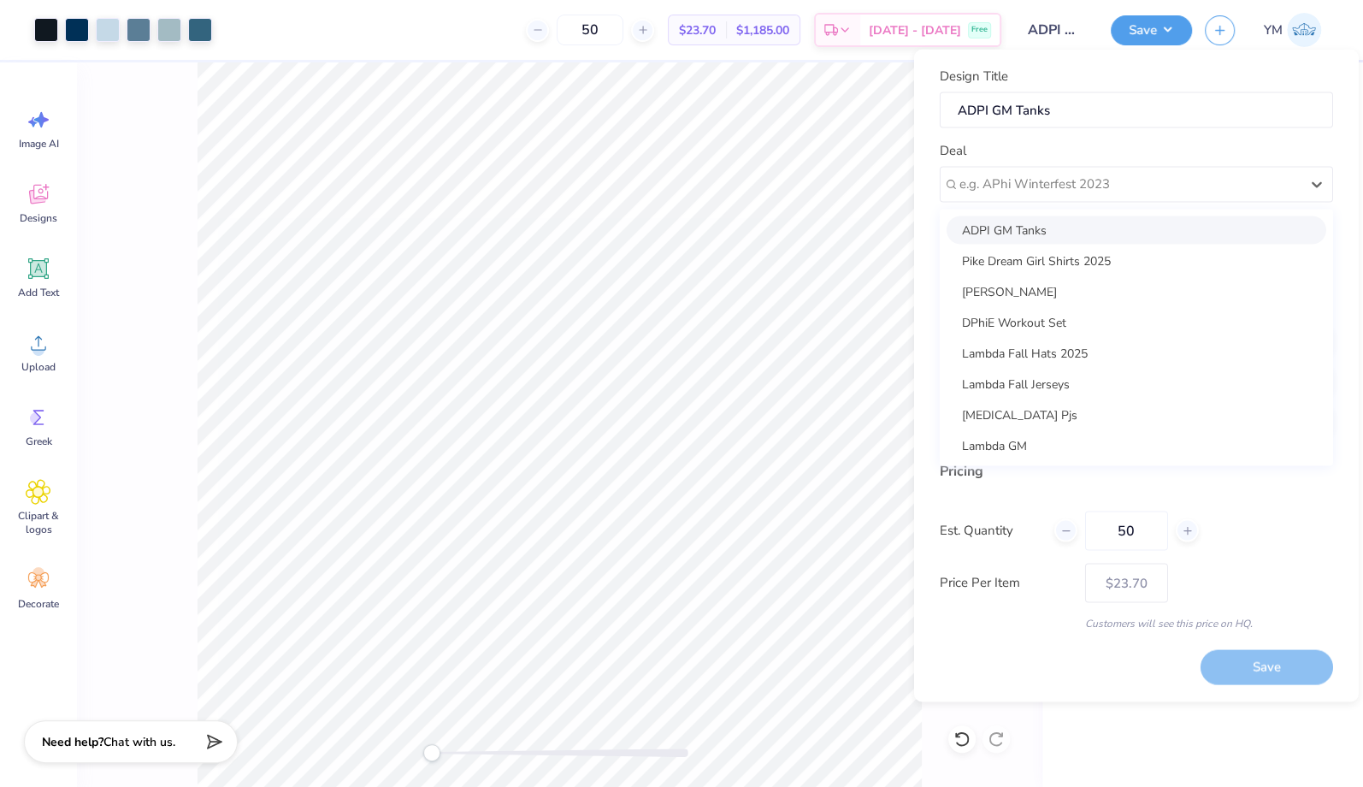
click at [1128, 219] on div "ADPI GM Tanks" at bounding box center [1137, 229] width 380 height 28
type input "[PERSON_NAME]"
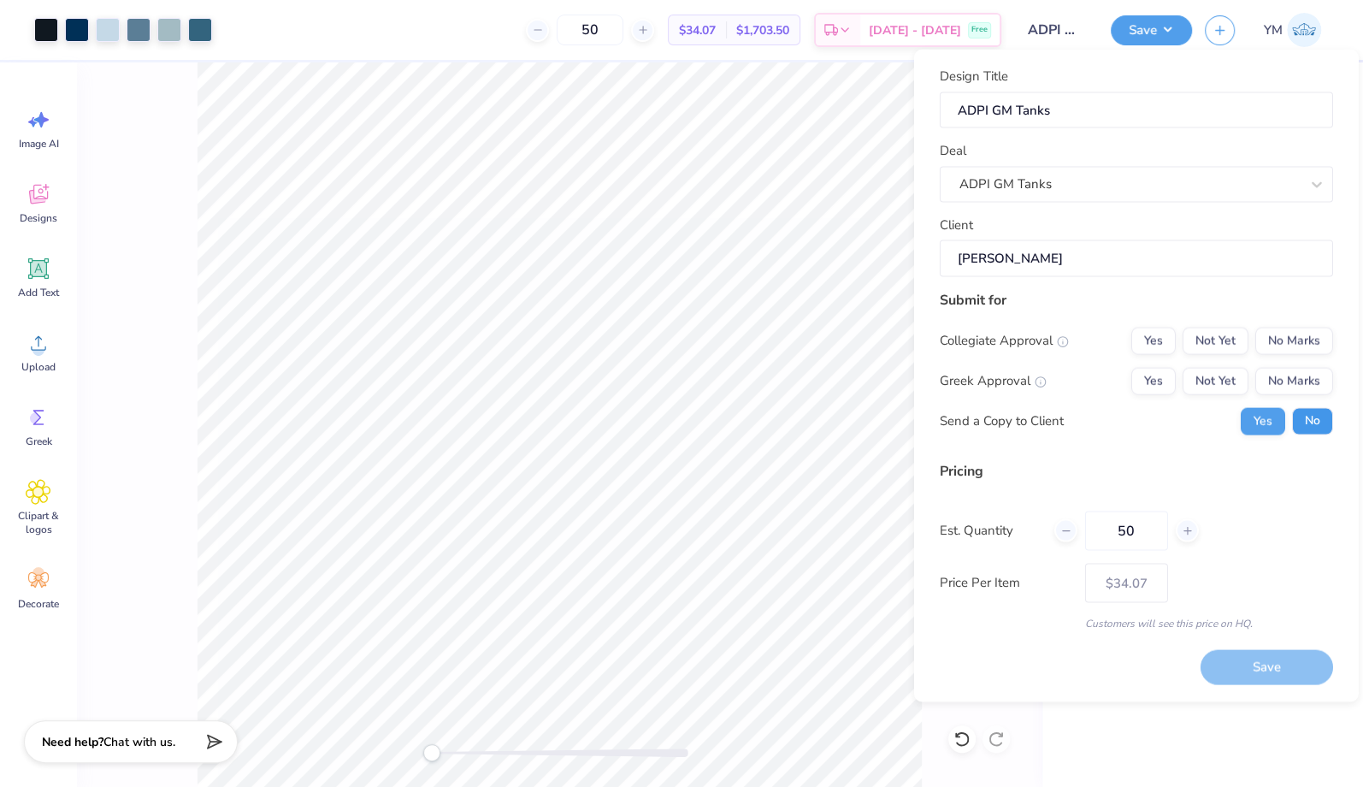
click at [1298, 430] on button "No" at bounding box center [1312, 420] width 41 height 27
click at [1161, 384] on button "Yes" at bounding box center [1153, 380] width 44 height 27
click at [1312, 332] on button "No Marks" at bounding box center [1294, 340] width 78 height 27
type input "$28.10"
click at [1150, 528] on input "50" at bounding box center [1126, 530] width 83 height 39
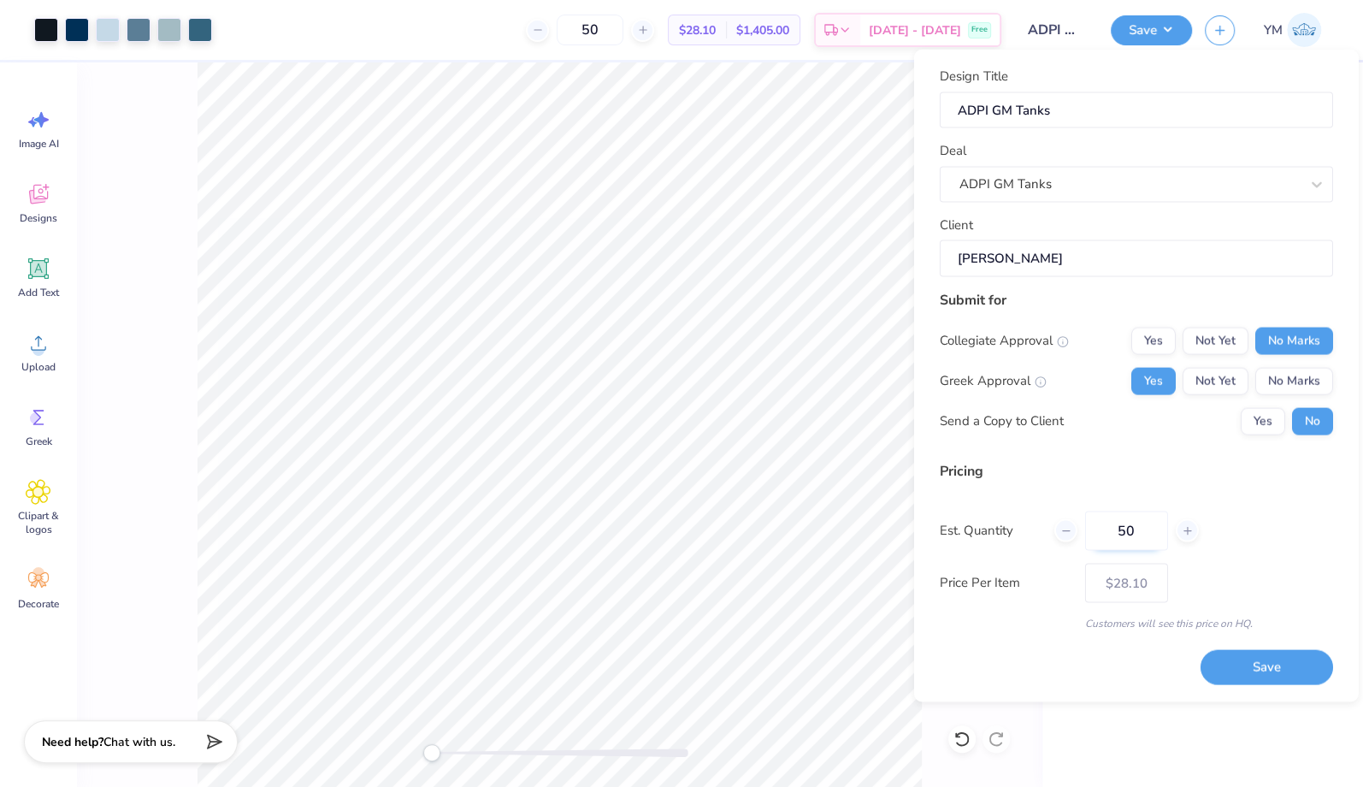
type input "5"
type input "0"
type input "085"
type input "85"
type input "$27.29"
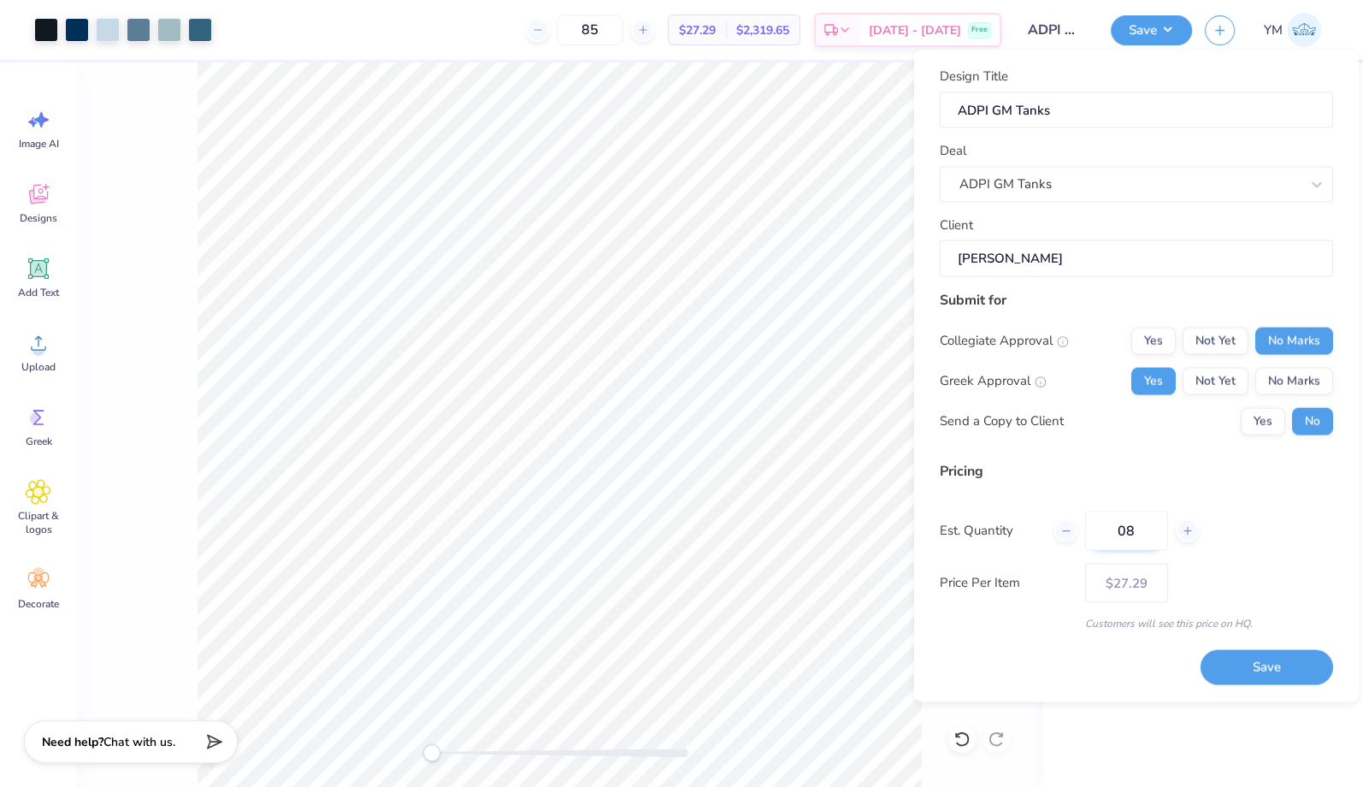
type input "0"
type input "085"
type input "85"
type input "$27.29"
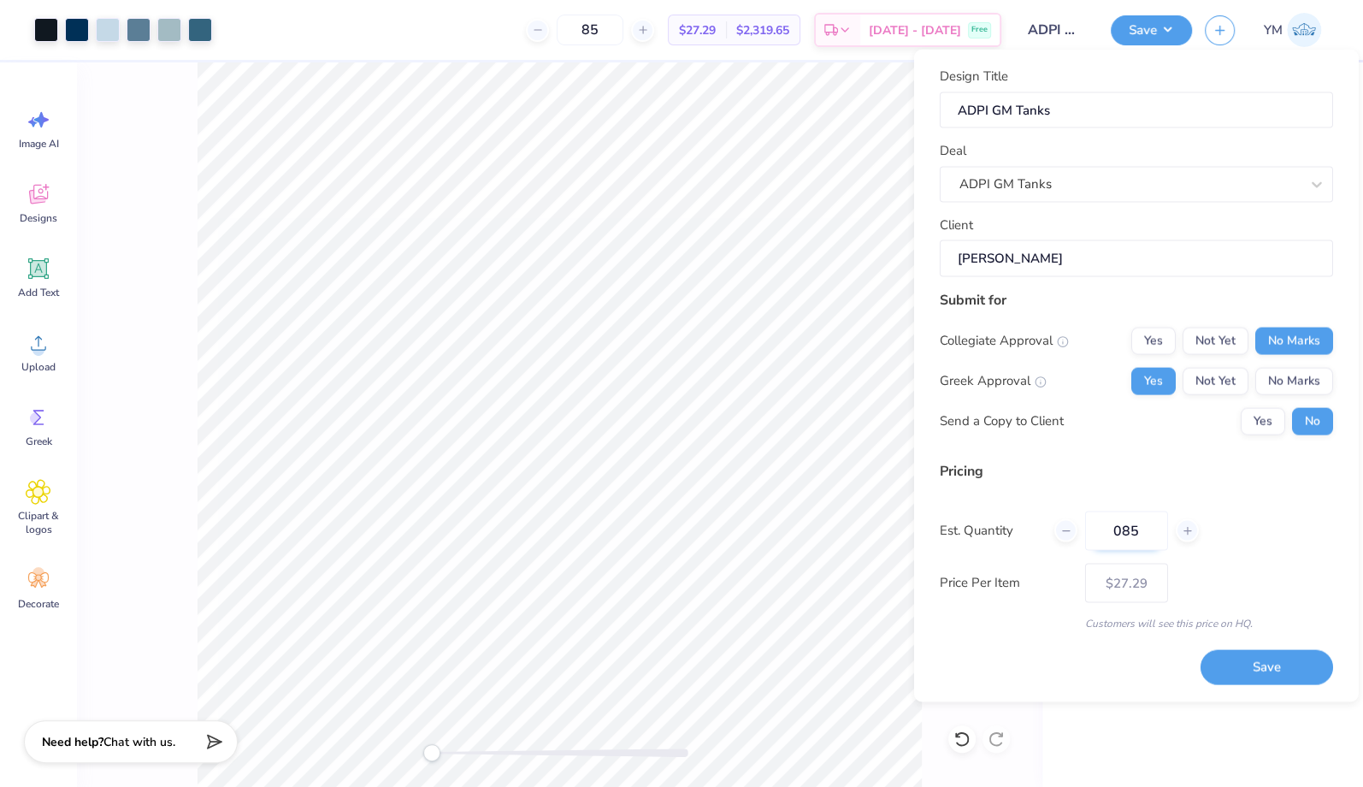
click at [1121, 528] on input "085" at bounding box center [1126, 530] width 83 height 39
type input "85"
click at [1271, 670] on button "Save" at bounding box center [1267, 667] width 133 height 35
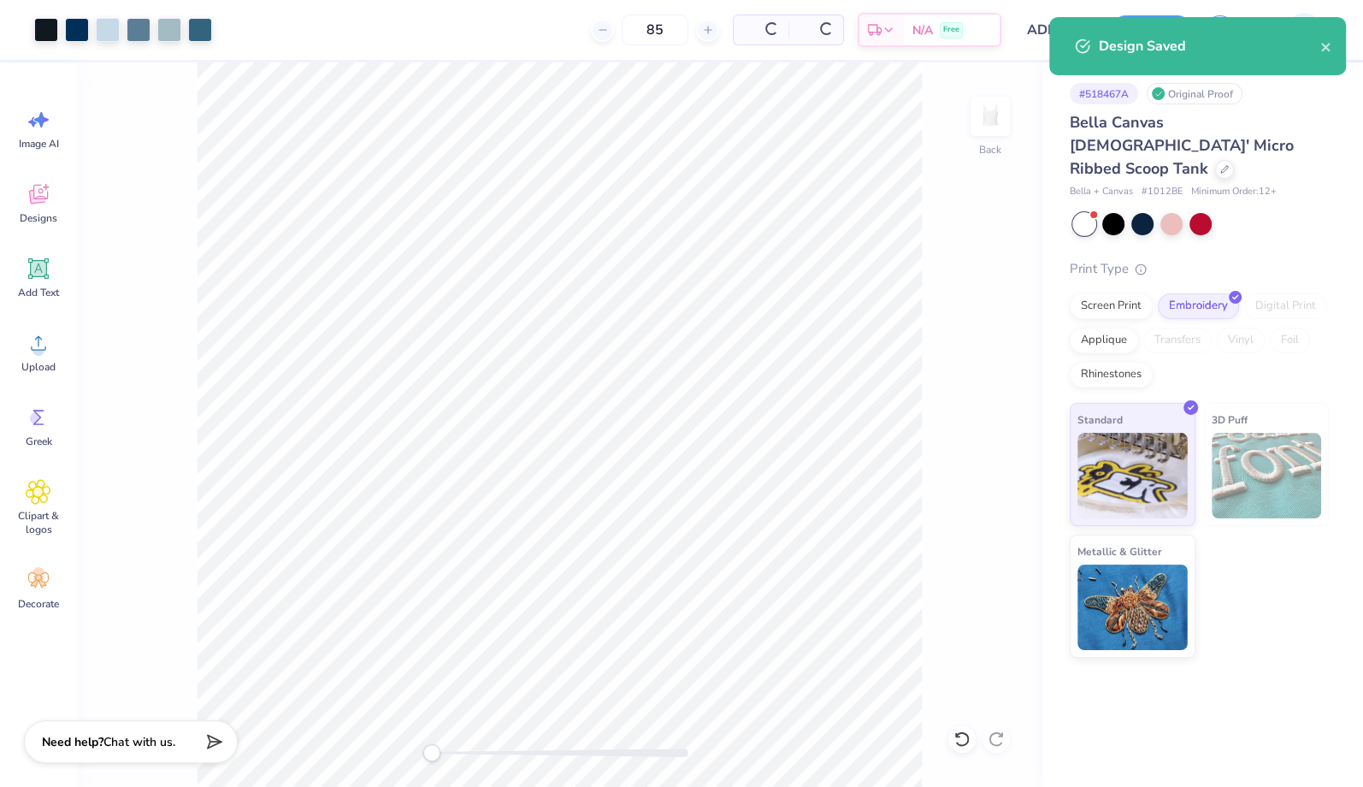
type input "$23.01"
click at [200, 27] on div at bounding box center [200, 28] width 24 height 24
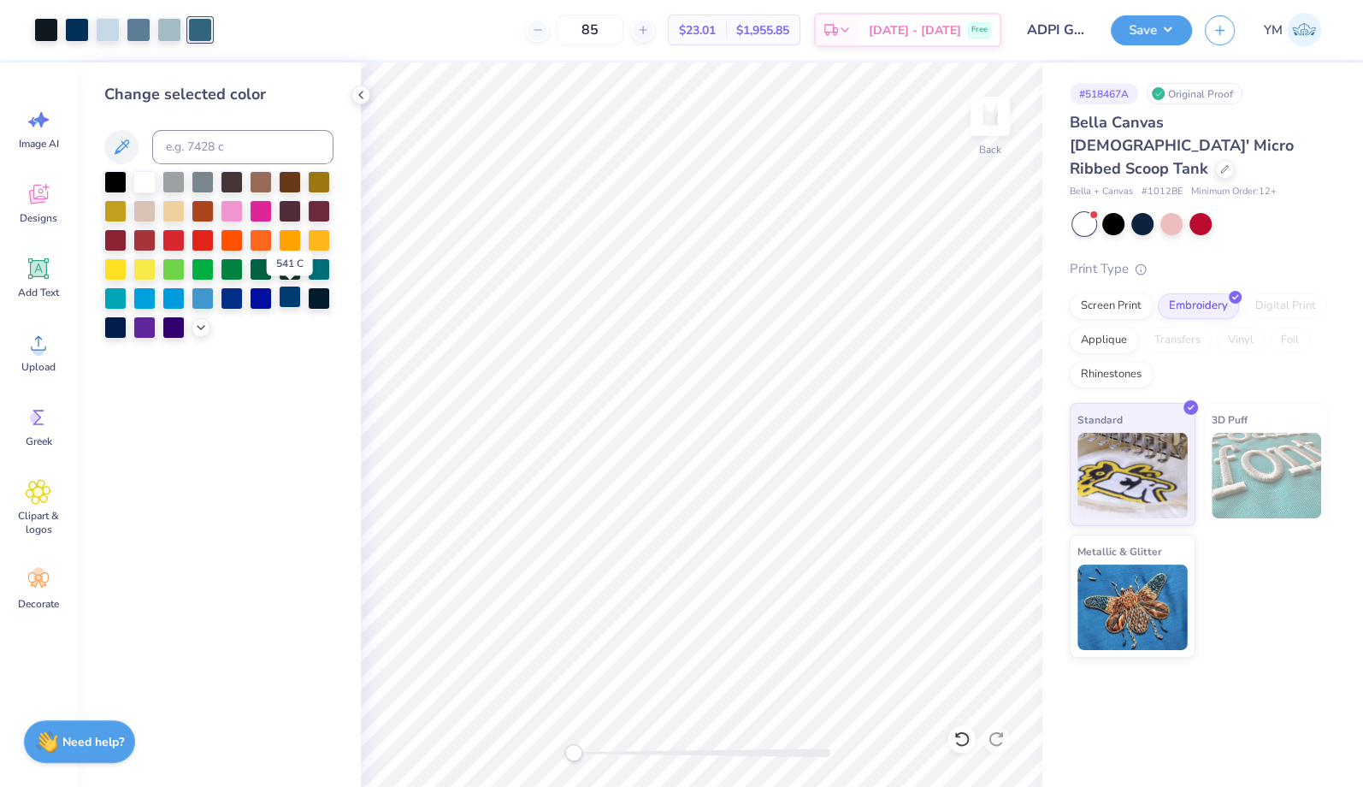
click at [297, 303] on div at bounding box center [290, 297] width 22 height 22
click at [175, 34] on div at bounding box center [169, 28] width 24 height 24
click at [292, 304] on div at bounding box center [290, 297] width 22 height 22
click at [142, 31] on div at bounding box center [139, 28] width 24 height 24
click at [287, 300] on div at bounding box center [290, 297] width 22 height 22
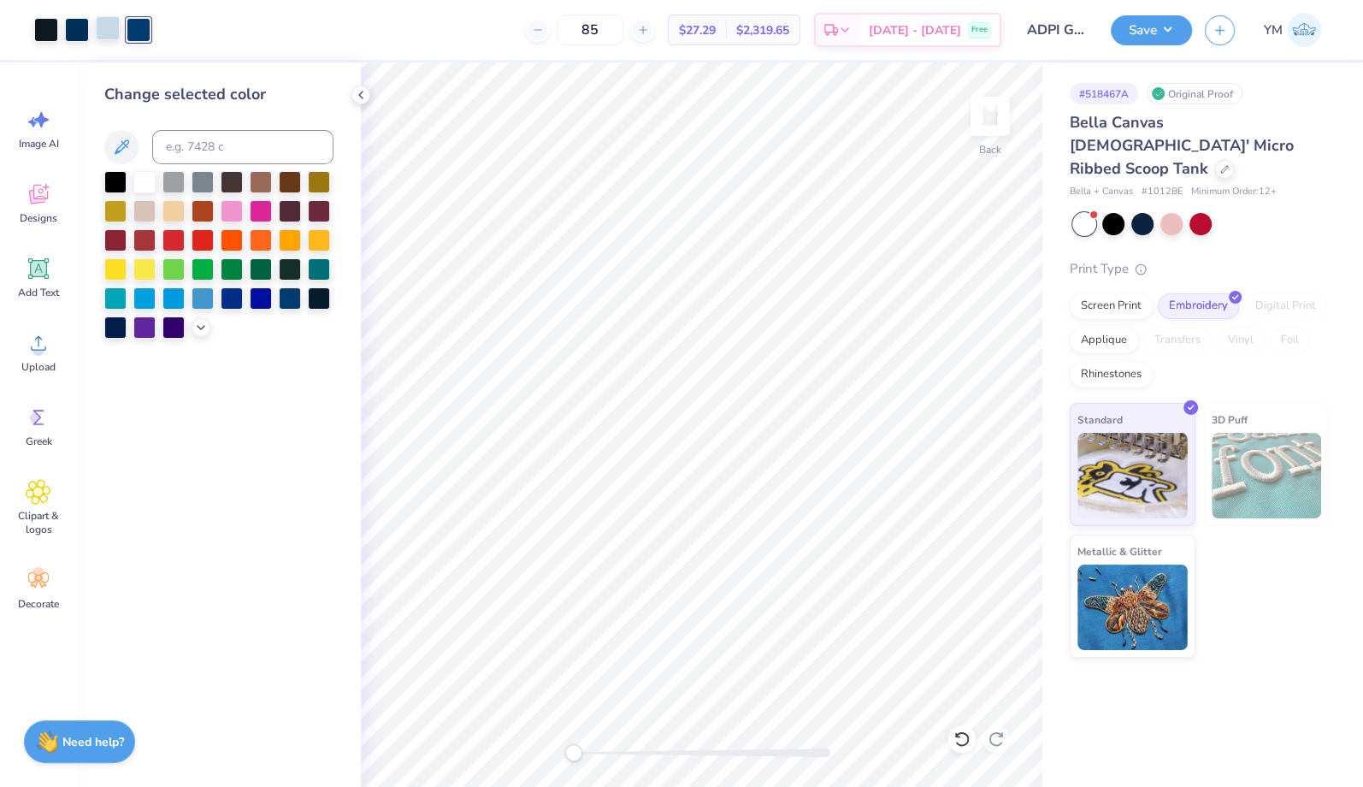
click at [112, 27] on div at bounding box center [108, 28] width 24 height 24
click at [286, 296] on div at bounding box center [290, 297] width 22 height 22
click at [80, 24] on div at bounding box center [77, 28] width 24 height 24
click at [112, 32] on div at bounding box center [108, 28] width 24 height 24
click at [196, 327] on icon at bounding box center [201, 326] width 14 height 14
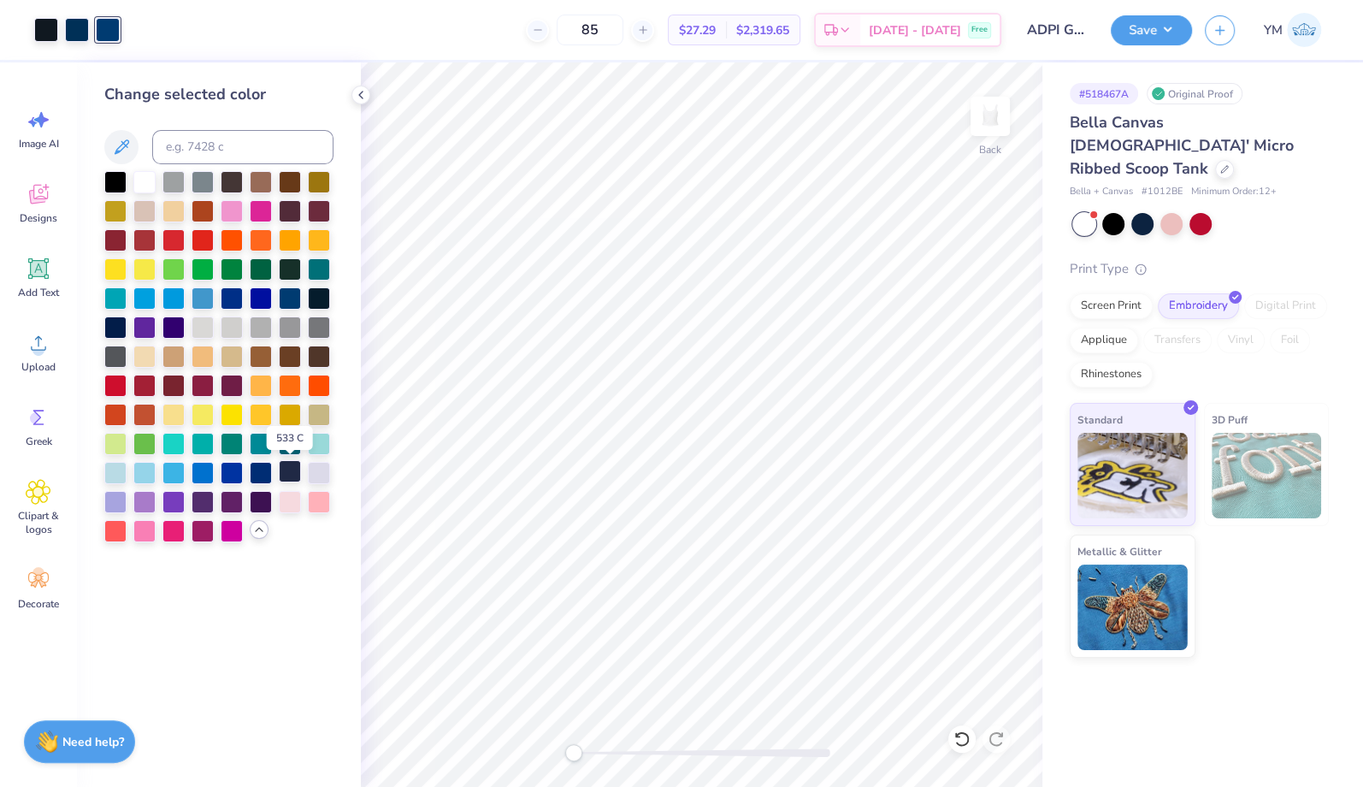
click at [292, 475] on div at bounding box center [290, 471] width 22 height 22
click at [80, 27] on div at bounding box center [77, 28] width 24 height 24
click at [293, 471] on div at bounding box center [290, 471] width 22 height 22
click at [50, 25] on div at bounding box center [46, 28] width 24 height 24
click at [292, 470] on div at bounding box center [290, 471] width 22 height 22
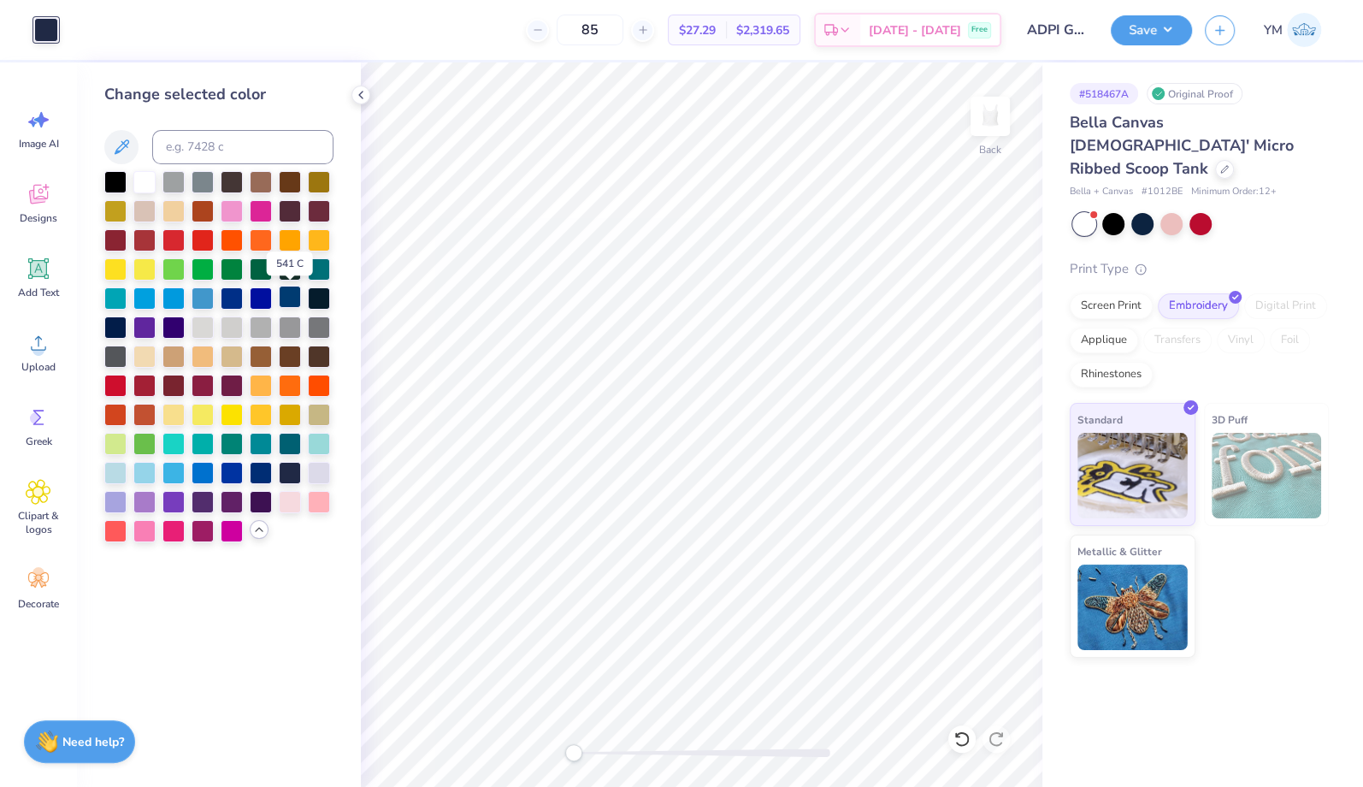
click at [292, 302] on div at bounding box center [290, 297] width 22 height 22
click at [363, 94] on icon at bounding box center [361, 95] width 14 height 14
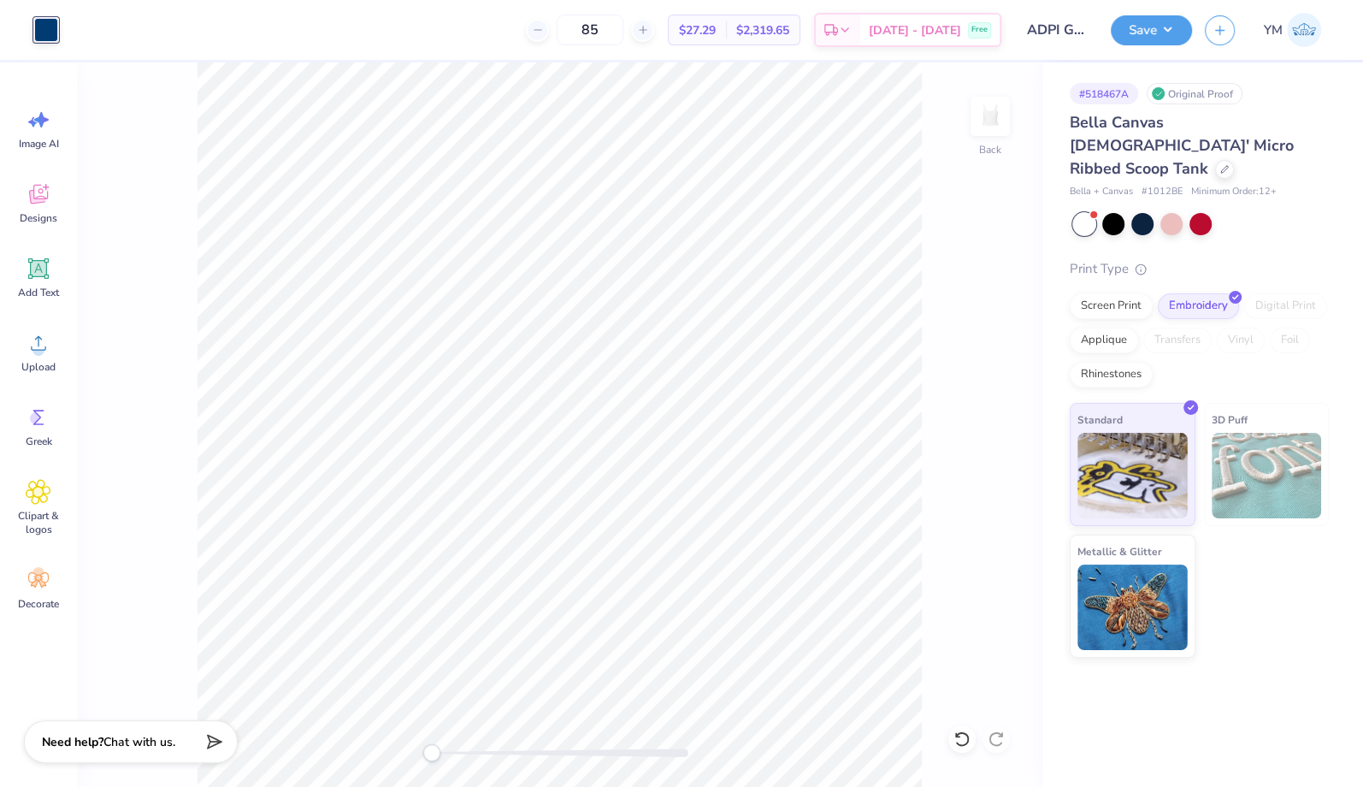
click at [716, 32] on span "$27.29" at bounding box center [697, 30] width 37 height 18
click at [1160, 29] on button "Save" at bounding box center [1151, 28] width 81 height 30
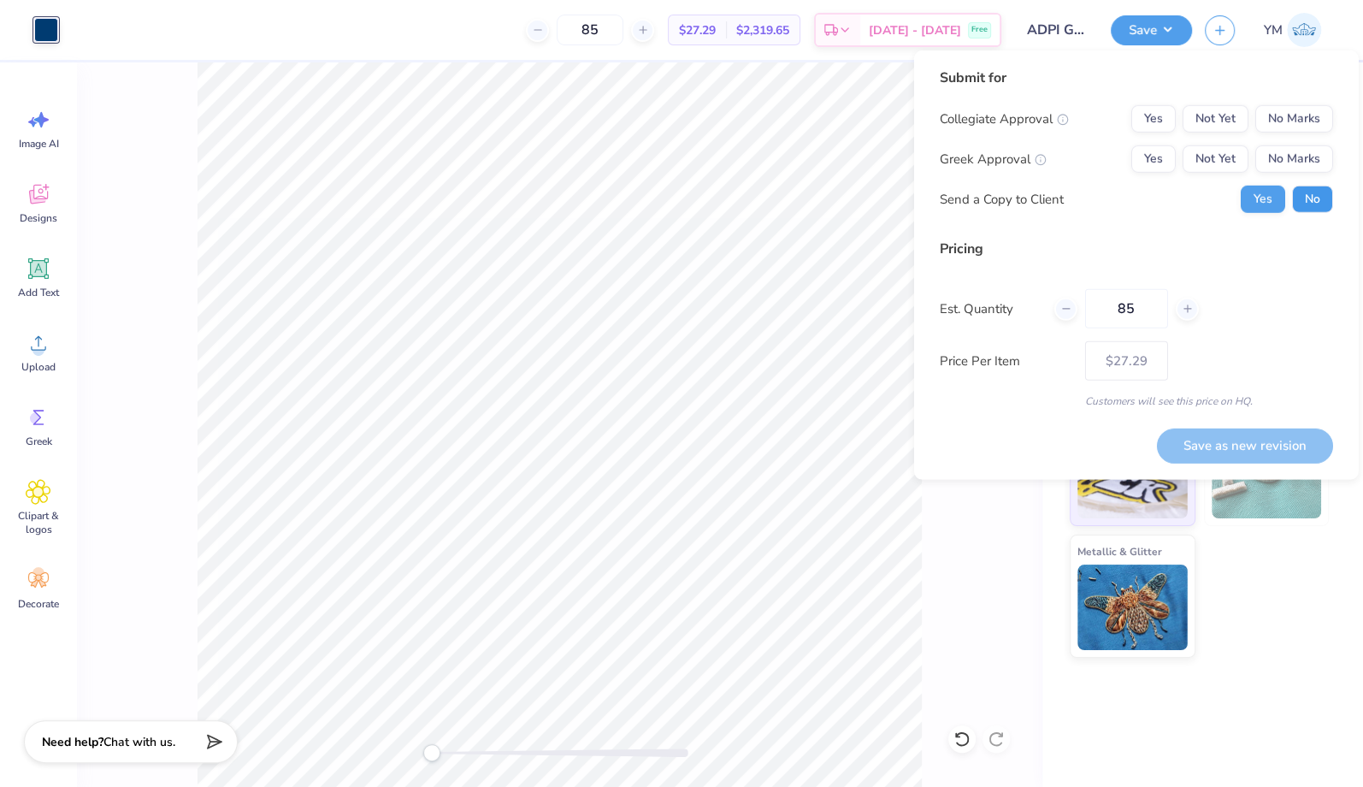
click at [1302, 187] on button "No" at bounding box center [1312, 199] width 41 height 27
click at [1164, 155] on button "Yes" at bounding box center [1153, 158] width 44 height 27
click at [1319, 105] on button "No Marks" at bounding box center [1294, 118] width 78 height 27
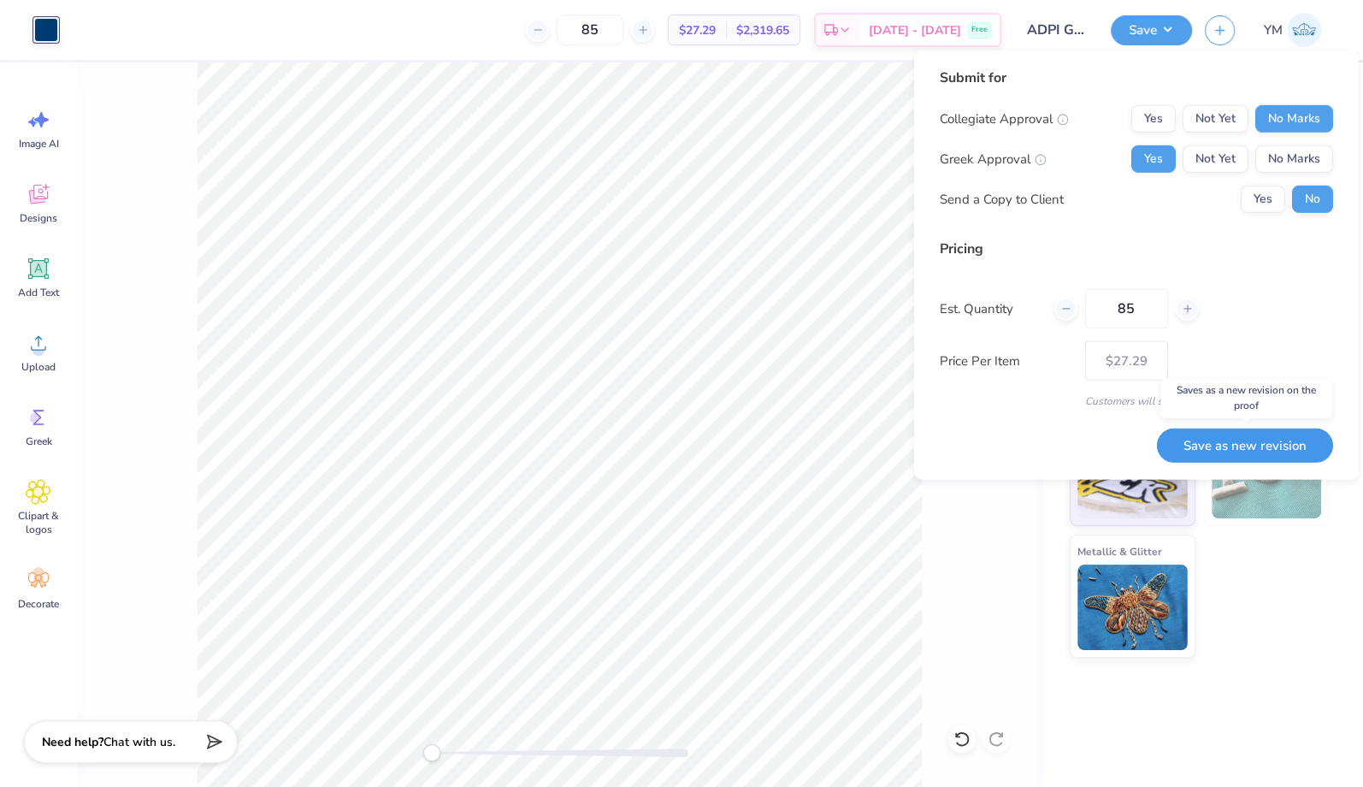
click at [1268, 442] on button "Save as new revision" at bounding box center [1245, 445] width 176 height 35
type input "$27.29"
